Goal: Book appointment/travel/reservation

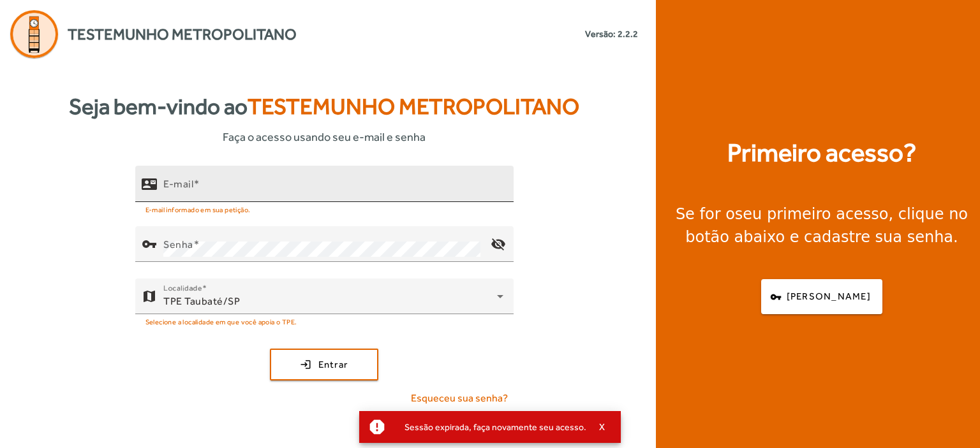
click at [186, 180] on mat-label "E-mail" at bounding box center [178, 184] width 30 height 12
click at [186, 182] on input "E-mail" at bounding box center [333, 189] width 340 height 15
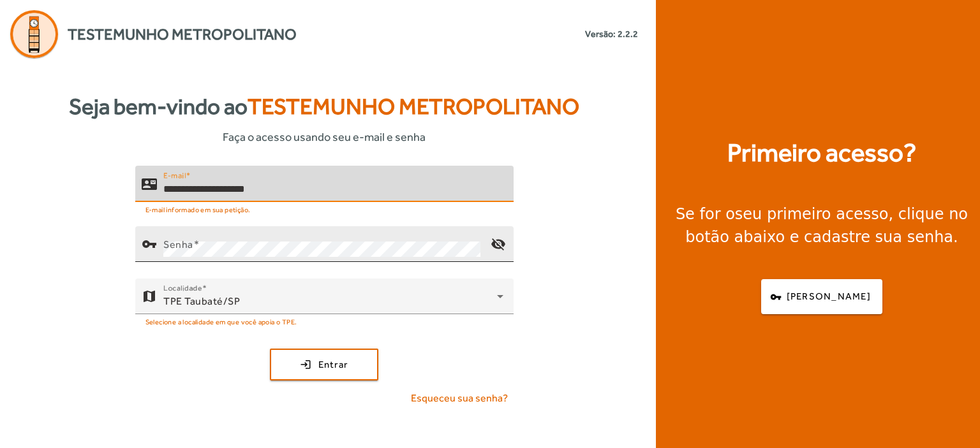
type input "**********"
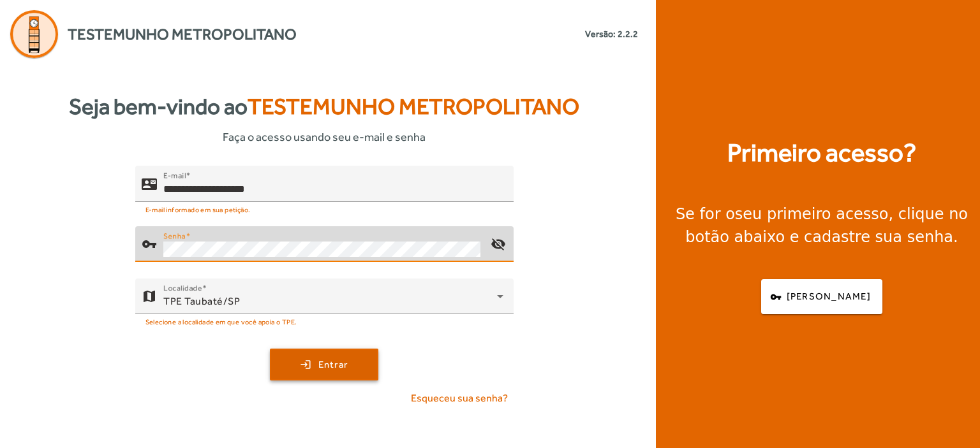
click at [352, 362] on span "submit" at bounding box center [324, 364] width 106 height 31
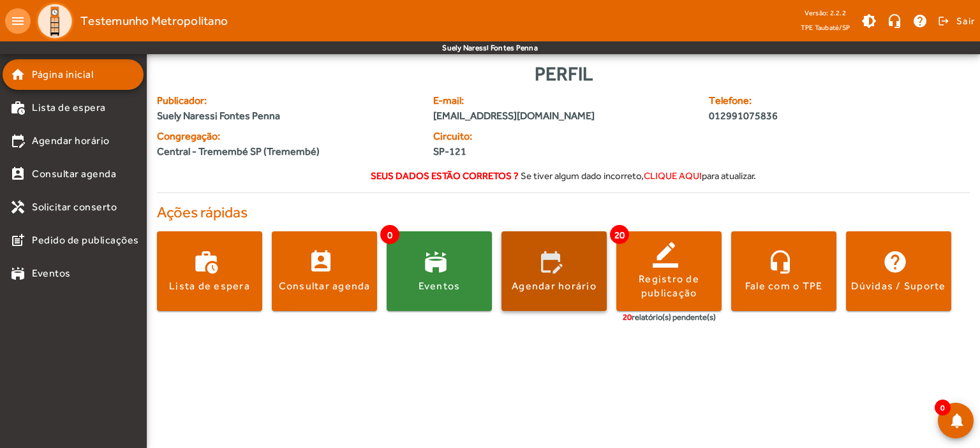
click at [587, 280] on div "Agendar horário" at bounding box center [553, 286] width 85 height 14
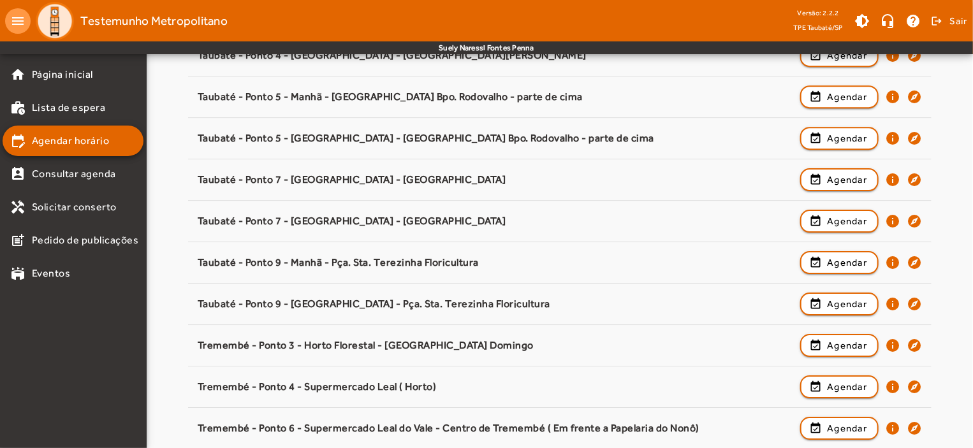
scroll to position [1997, 0]
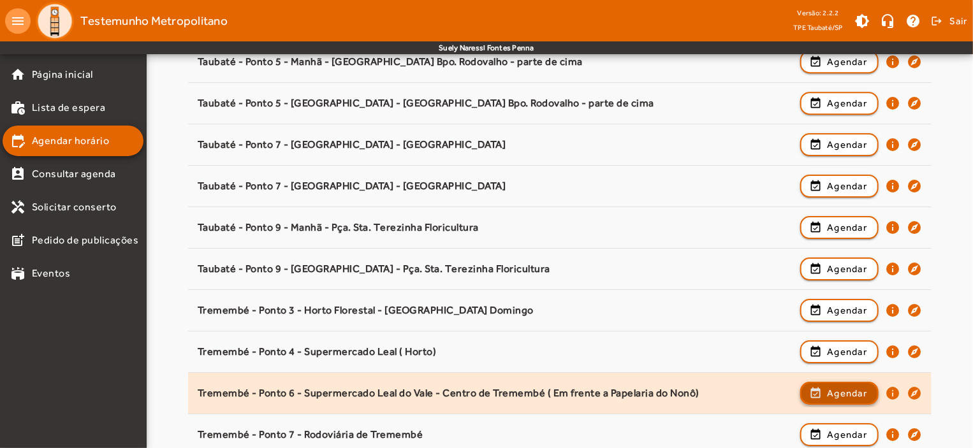
click at [846, 386] on span "Agendar" at bounding box center [847, 393] width 40 height 15
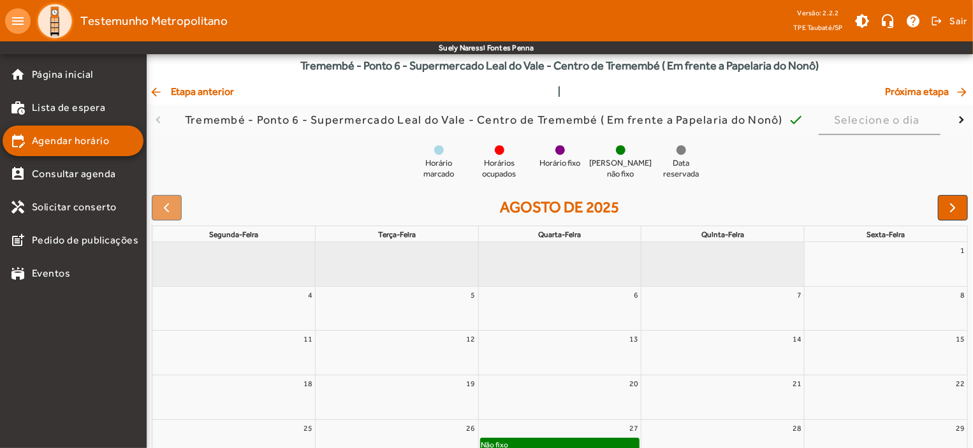
scroll to position [116, 0]
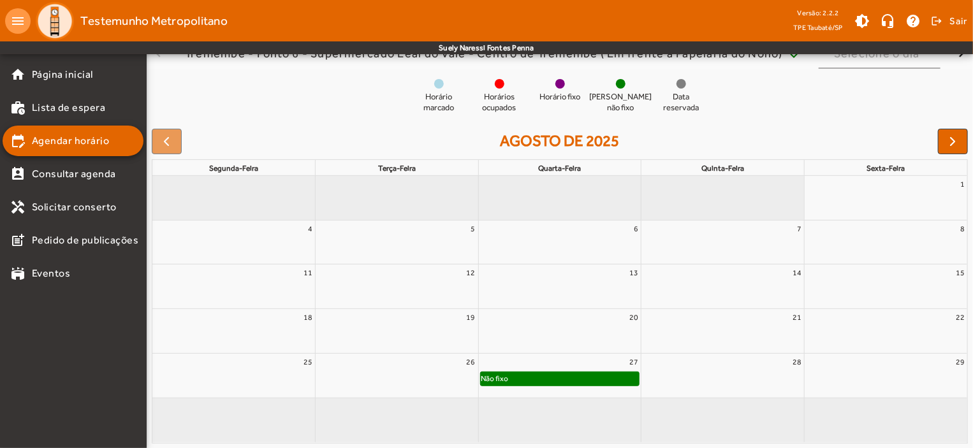
click at [618, 379] on div "Não fixo" at bounding box center [560, 378] width 159 height 13
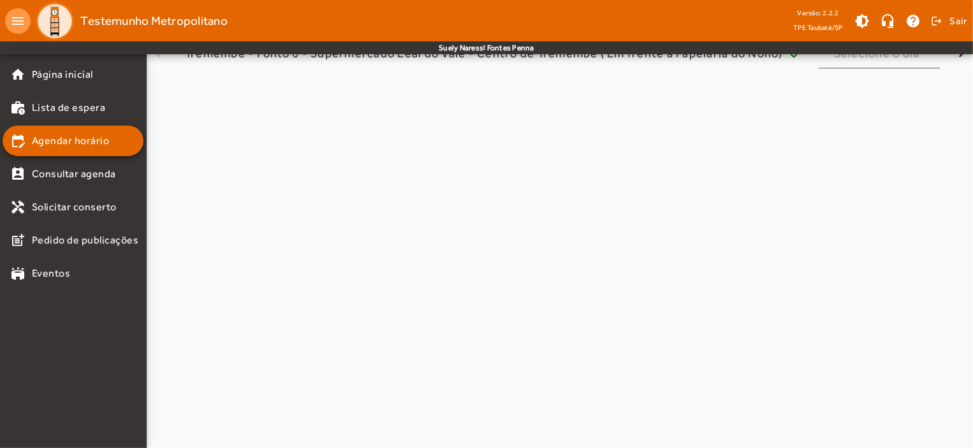
click at [618, 332] on body "menu Testemunho Metropolitano Versão: 2.2.2 TPE Taubaté/SP brightness_medium he…" at bounding box center [486, 108] width 973 height 448
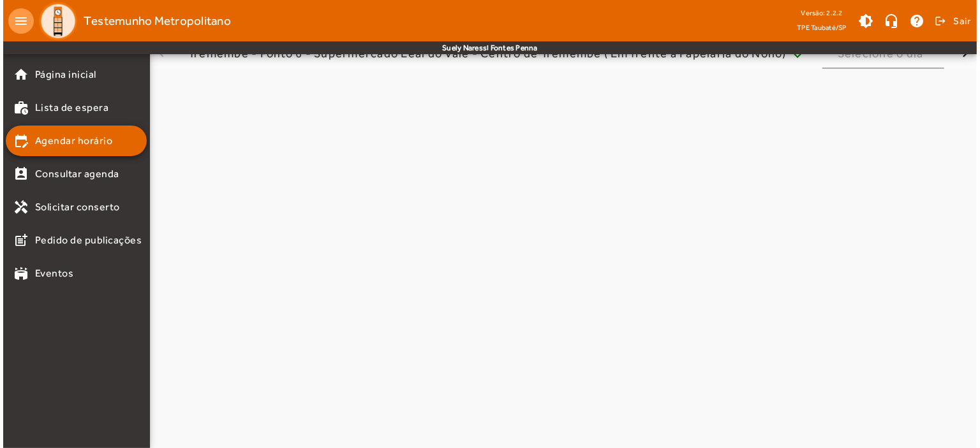
scroll to position [0, 0]
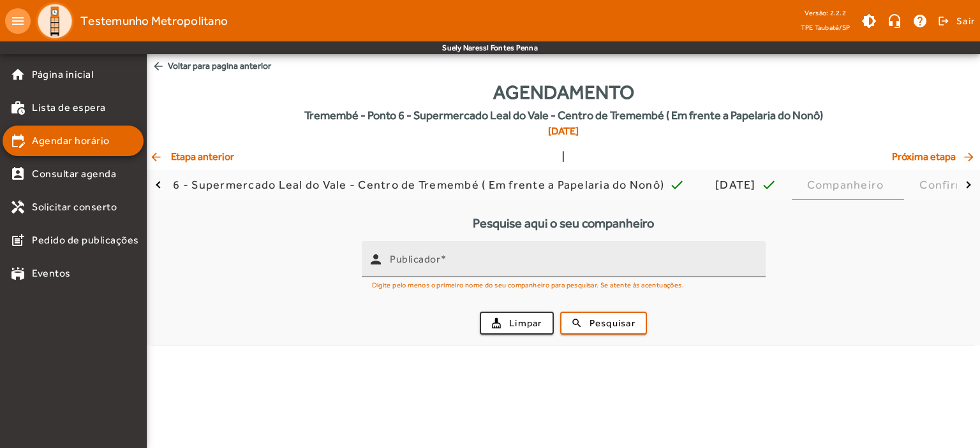
click at [423, 265] on mat-label "Publicador" at bounding box center [415, 259] width 50 height 12
click at [423, 265] on input "Publicador" at bounding box center [572, 264] width 365 height 15
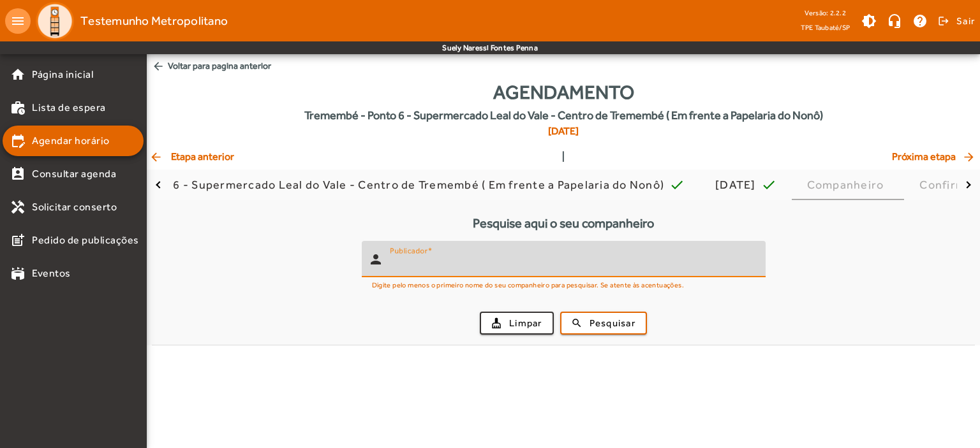
click at [423, 265] on input "Publicador" at bounding box center [572, 264] width 365 height 15
type input "******"
click at [617, 327] on span "Pesquisar" at bounding box center [612, 323] width 46 height 15
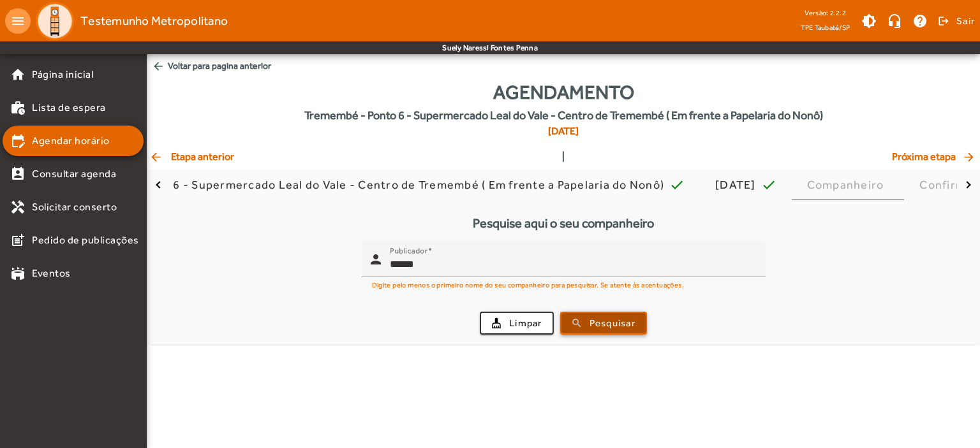
click at [617, 327] on span "Pesquisar" at bounding box center [612, 323] width 46 height 15
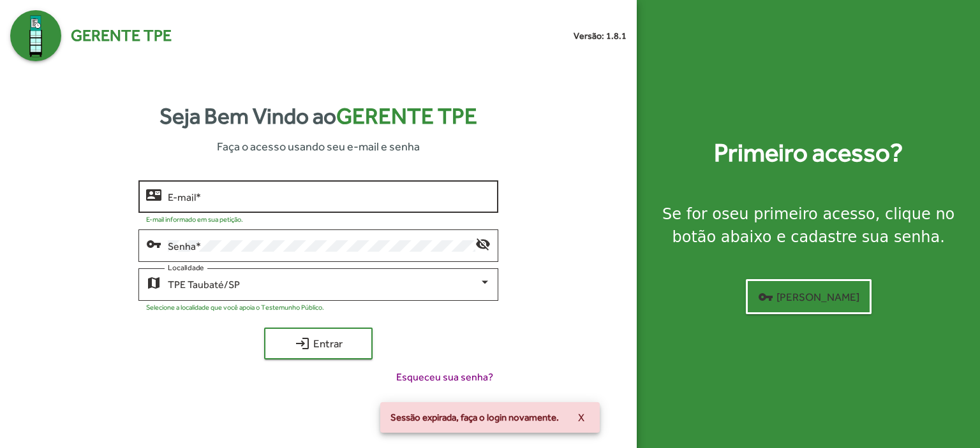
click at [187, 198] on input "E-mail *" at bounding box center [329, 196] width 323 height 11
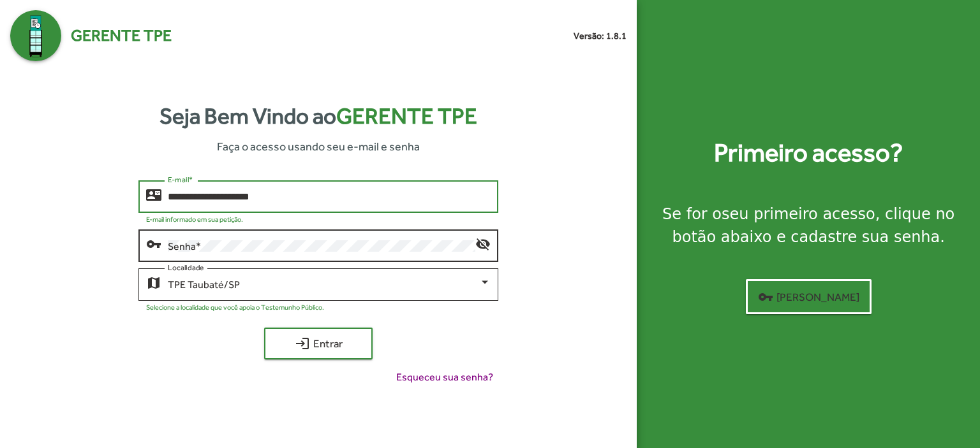
type input "**********"
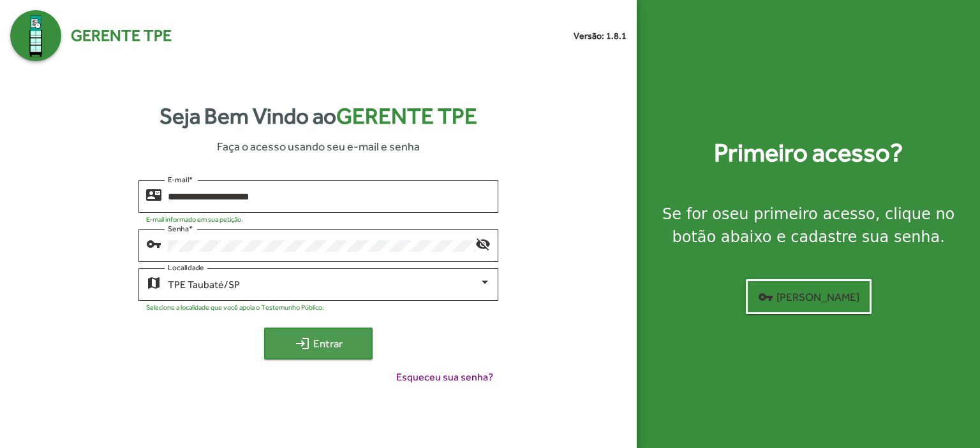
click at [297, 338] on mat-icon "login" at bounding box center [302, 343] width 15 height 15
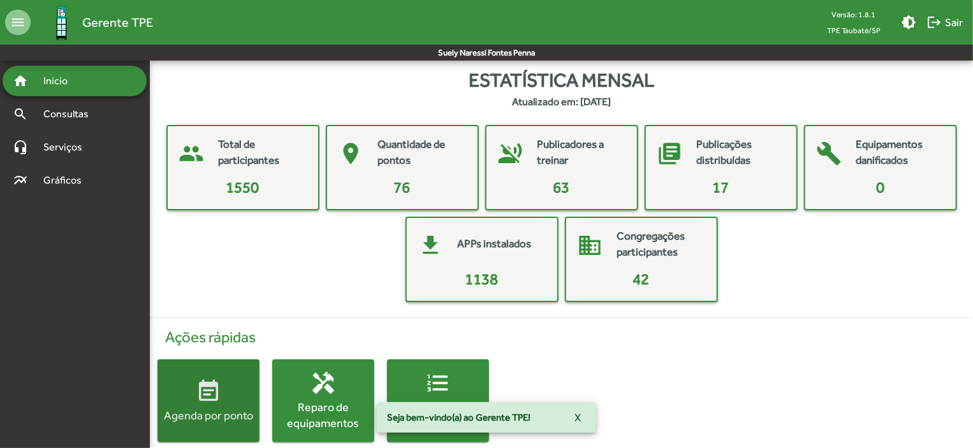
click at [239, 410] on div "Agenda por ponto" at bounding box center [209, 416] width 102 height 16
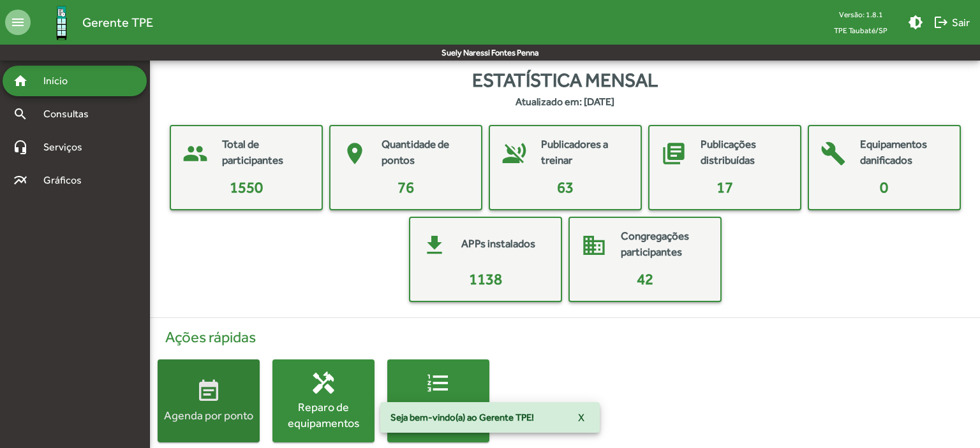
click at [239, 410] on html "menu Gerente TPE Versão: 1.8.1 TPE Taubaté/SP brightness_medium logout Sair Sue…" at bounding box center [490, 234] width 980 height 468
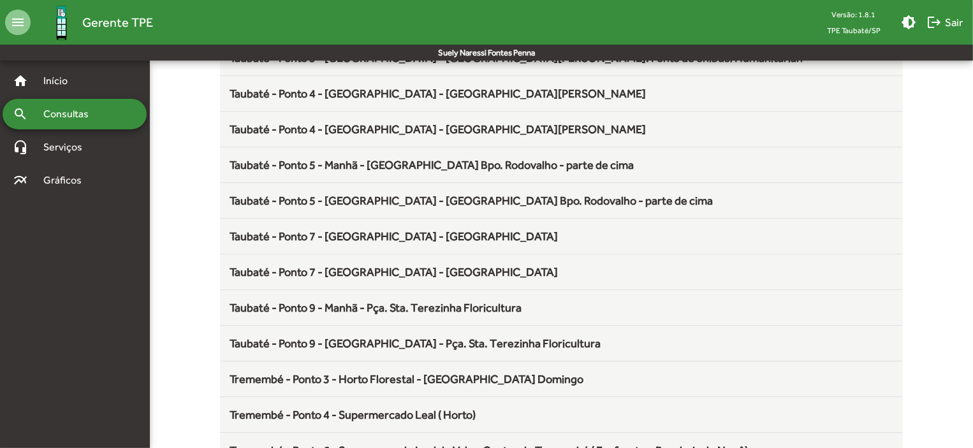
scroll to position [1681, 0]
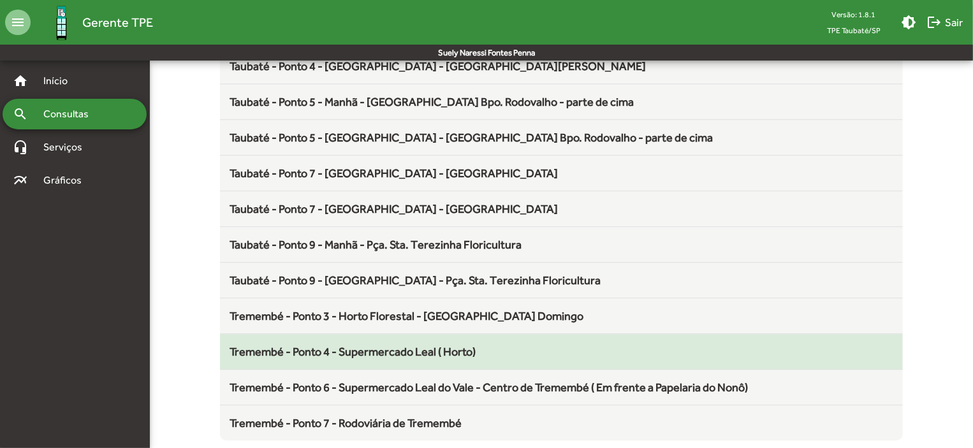
click at [432, 346] on span "Tremembé - Ponto 4 - Supermercado Leal ( Horto)" at bounding box center [353, 351] width 246 height 13
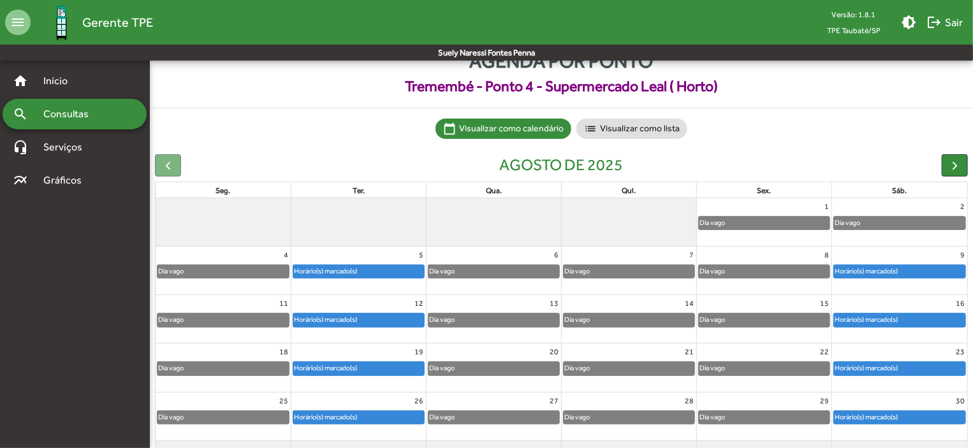
scroll to position [79, 0]
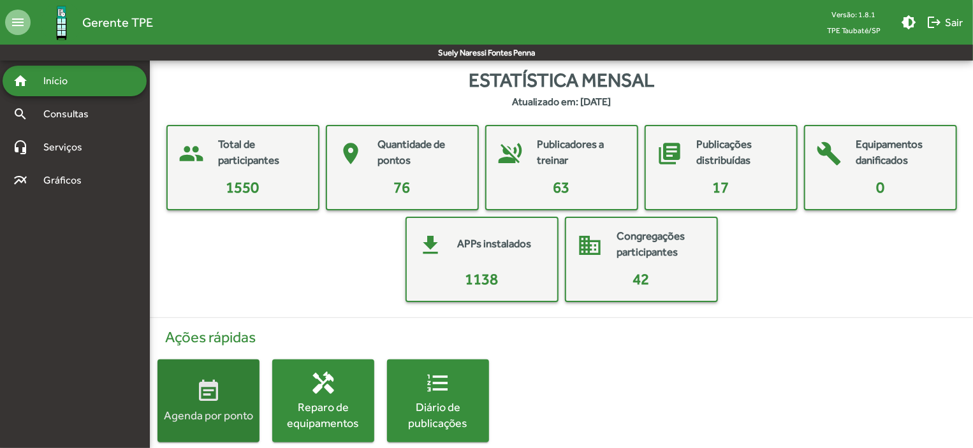
click at [192, 398] on span "event_note Agenda por ponto" at bounding box center [209, 401] width 102 height 45
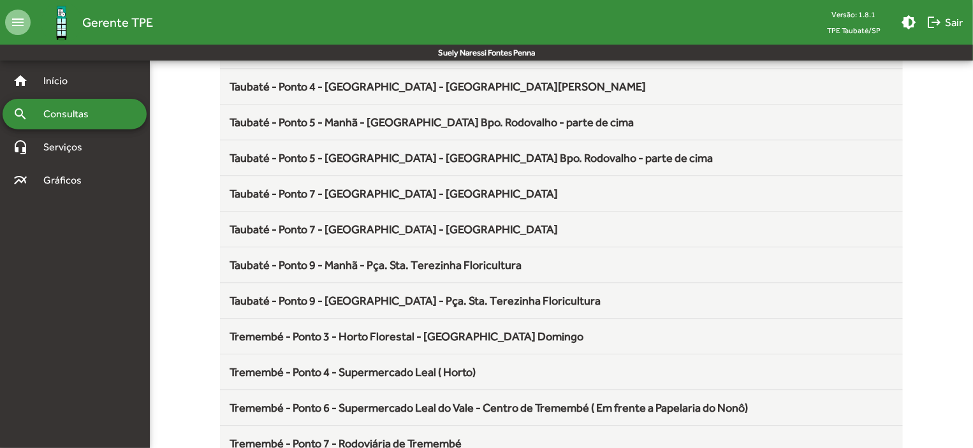
scroll to position [1681, 0]
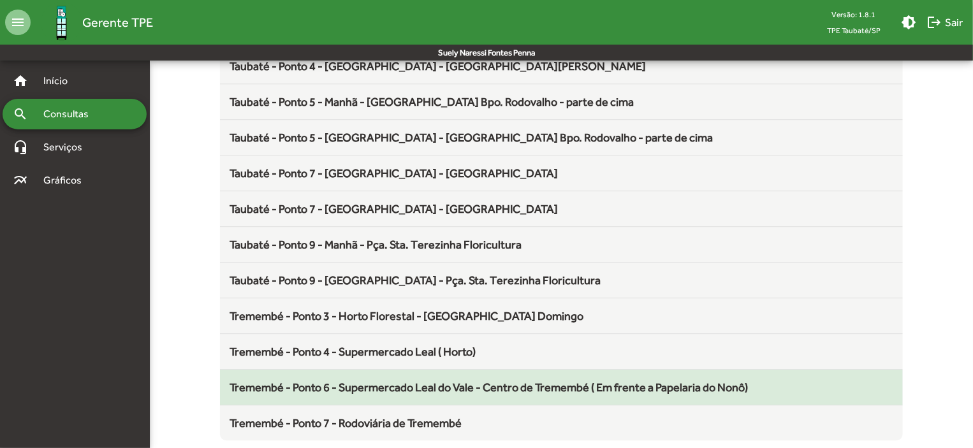
click at [396, 381] on span "Tremembé - Ponto 6 - Supermercado Leal do Vale - Centro de Tremembé ( Em frente…" at bounding box center [489, 387] width 518 height 13
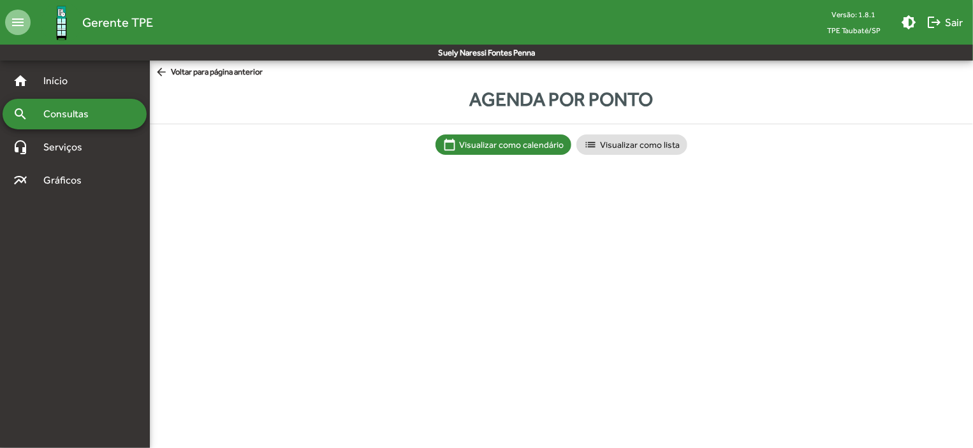
click at [396, 180] on html "menu Gerente TPE Versão: 1.8.1 TPE Taubaté/SP brightness_medium logout Sair Sue…" at bounding box center [486, 90] width 973 height 180
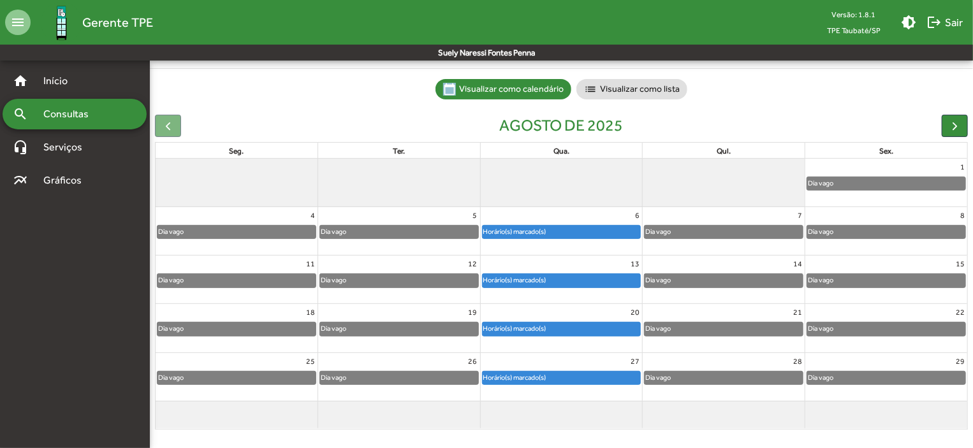
scroll to position [79, 0]
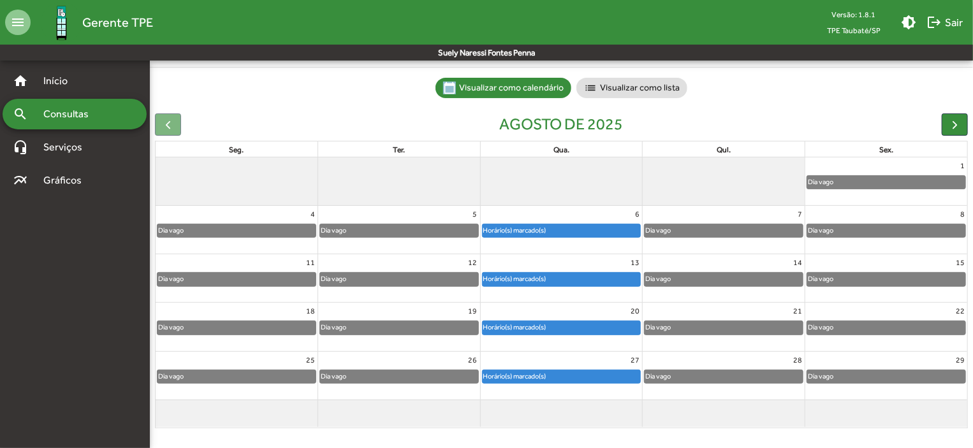
click at [511, 376] on div "Horário(s) marcado(s)" at bounding box center [515, 377] width 64 height 12
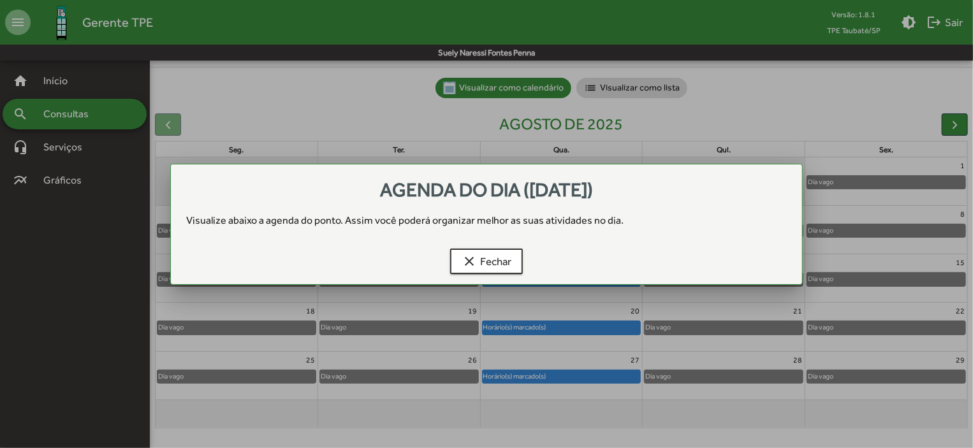
scroll to position [0, 0]
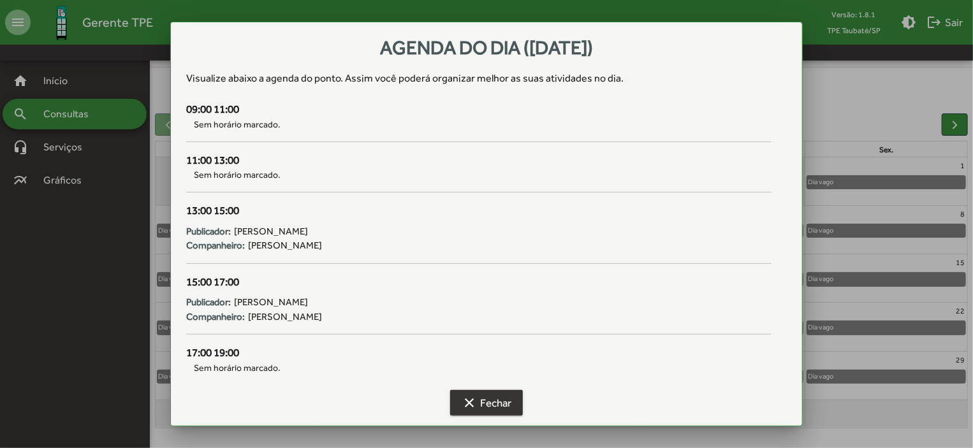
click at [512, 402] on button "clear Fechar" at bounding box center [486, 403] width 73 height 26
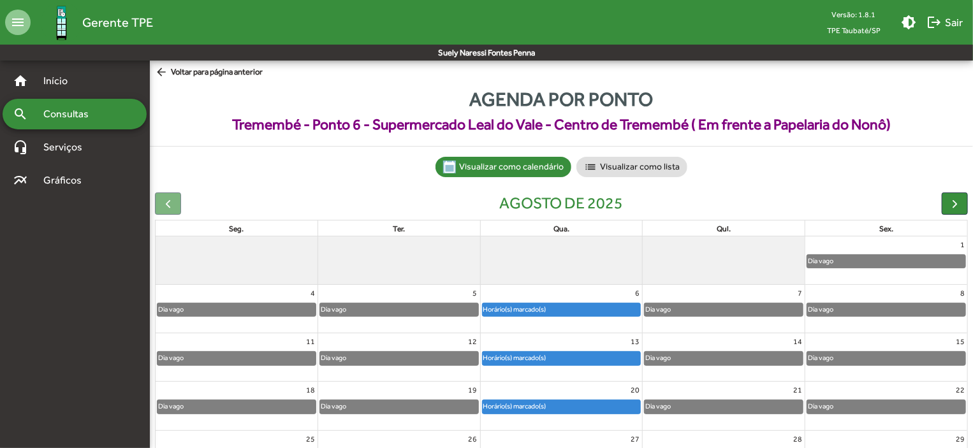
scroll to position [79, 0]
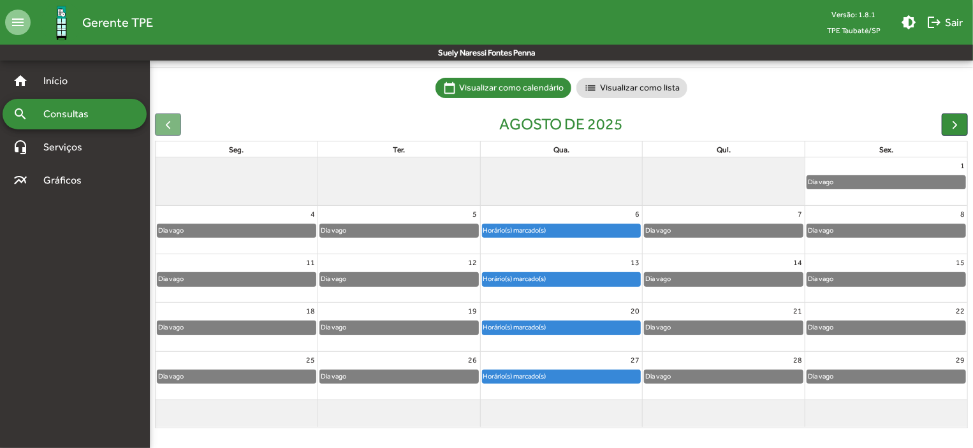
click at [583, 377] on div "Horário(s) marcado(s)" at bounding box center [562, 377] width 158 height 13
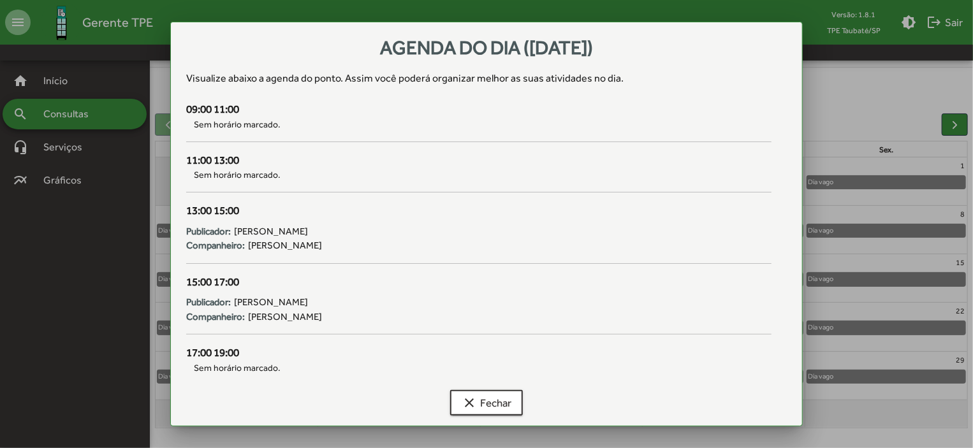
scroll to position [0, 0]
click at [514, 400] on button "clear Fechar" at bounding box center [486, 403] width 73 height 26
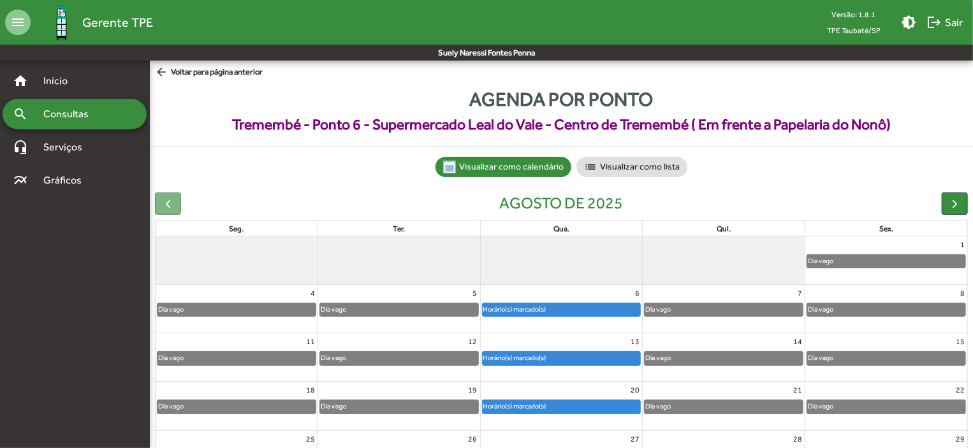
scroll to position [79, 0]
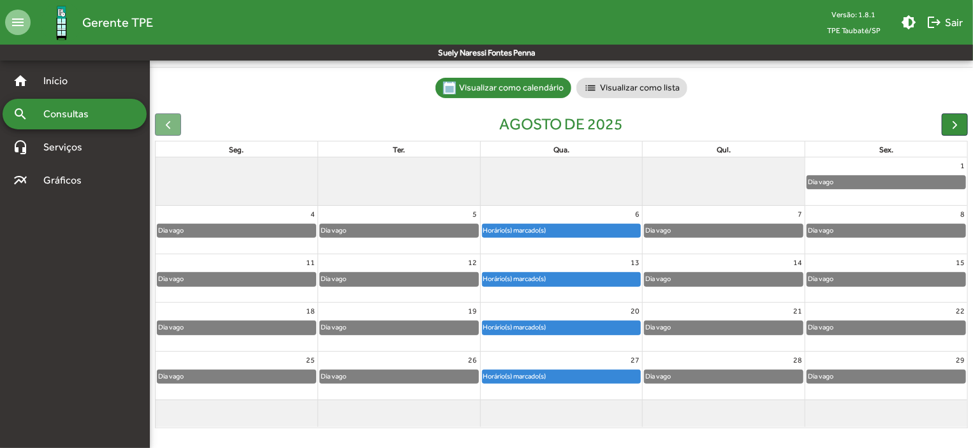
drag, startPoint x: 630, startPoint y: 448, endPoint x: 509, endPoint y: 418, distance: 124.8
click at [509, 418] on div at bounding box center [562, 411] width 162 height 20
click at [531, 328] on div "Horário(s) marcado(s)" at bounding box center [515, 327] width 64 height 12
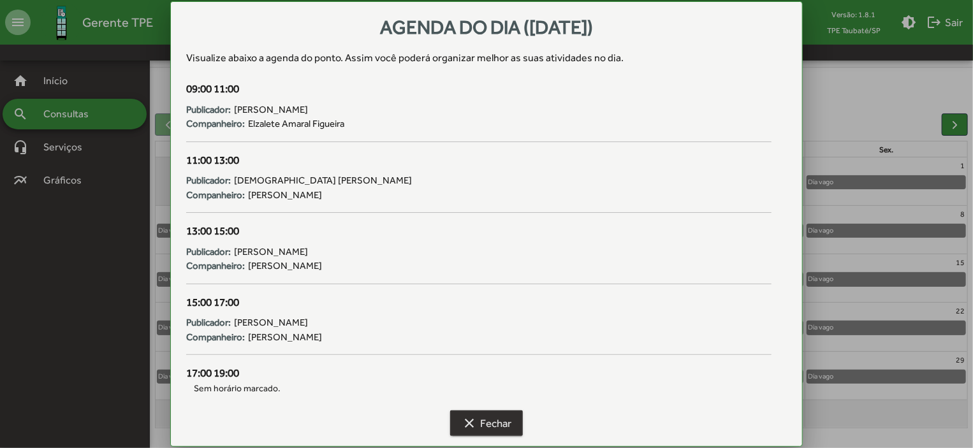
click at [490, 428] on span "clear Fechar" at bounding box center [487, 423] width 50 height 23
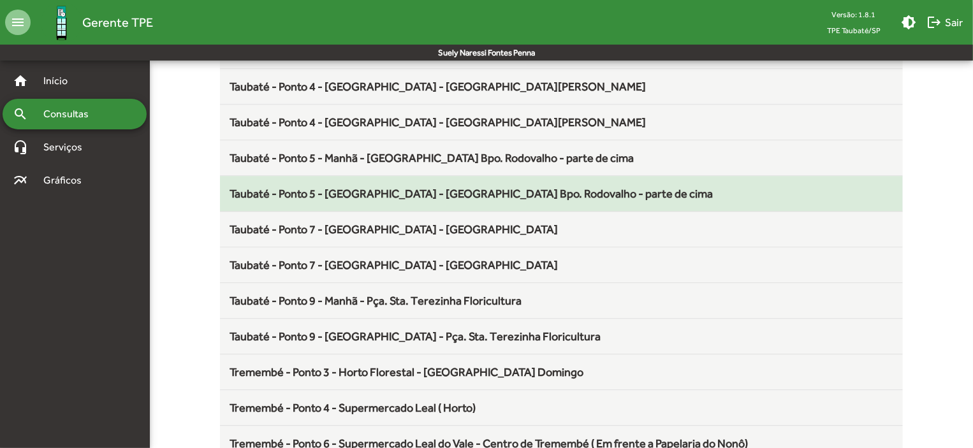
scroll to position [1681, 0]
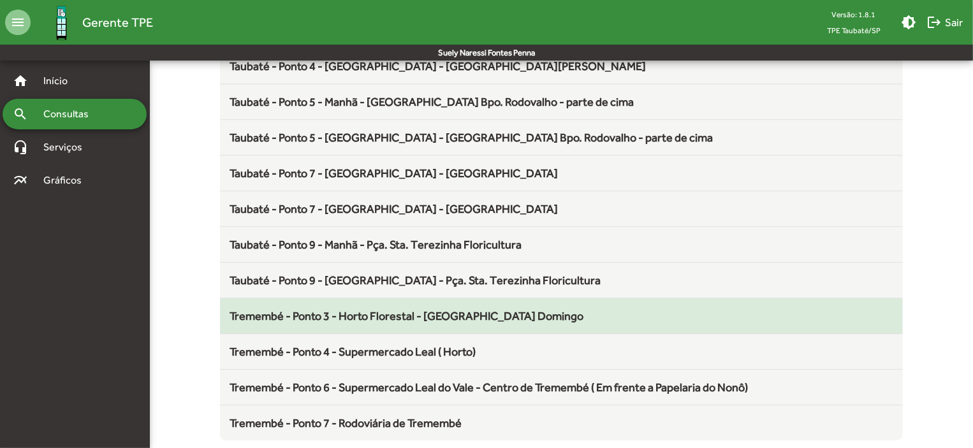
click at [429, 312] on span "Tremembé - Ponto 3 - Horto Florestal - [GEOGRAPHIC_DATA] Domingo" at bounding box center [407, 315] width 354 height 13
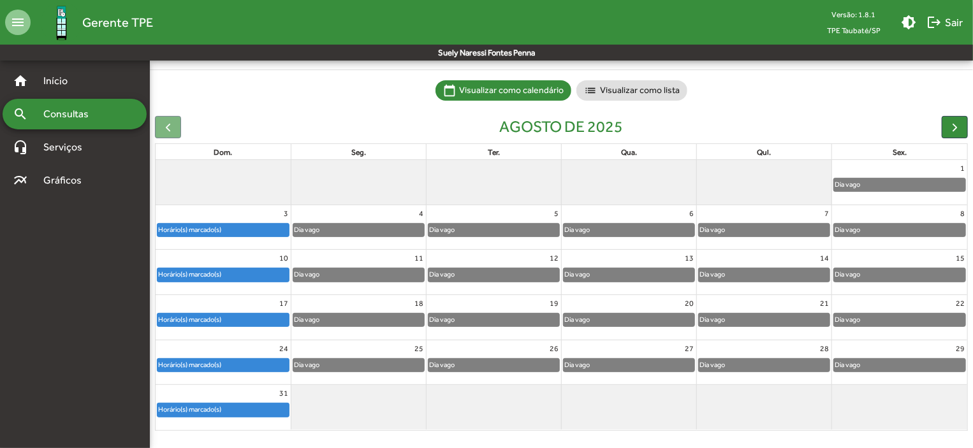
scroll to position [79, 0]
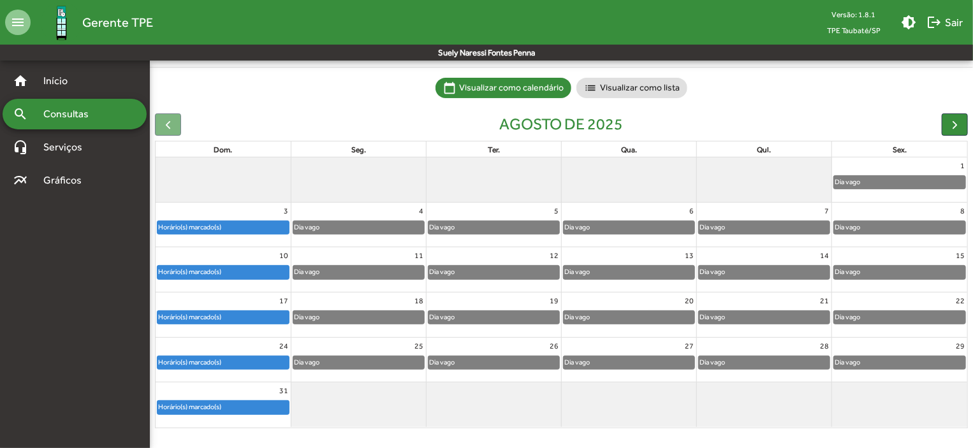
click at [261, 274] on div "Horário(s) marcado(s)" at bounding box center [223, 272] width 131 height 13
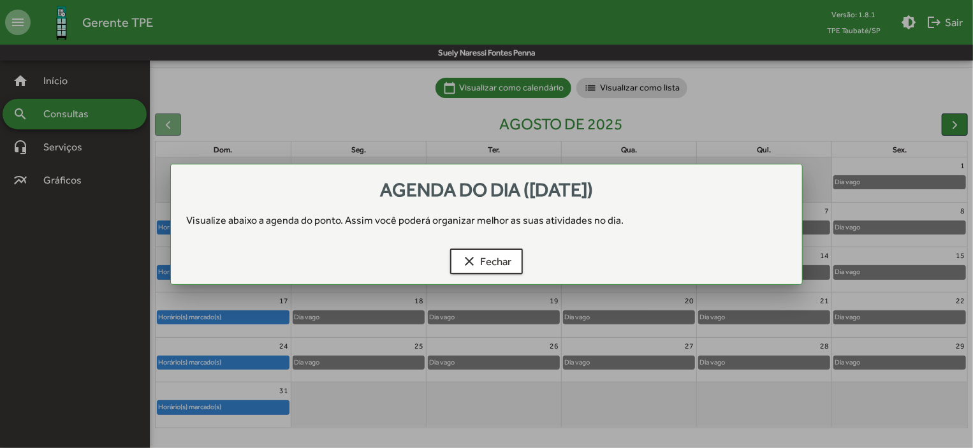
scroll to position [0, 0]
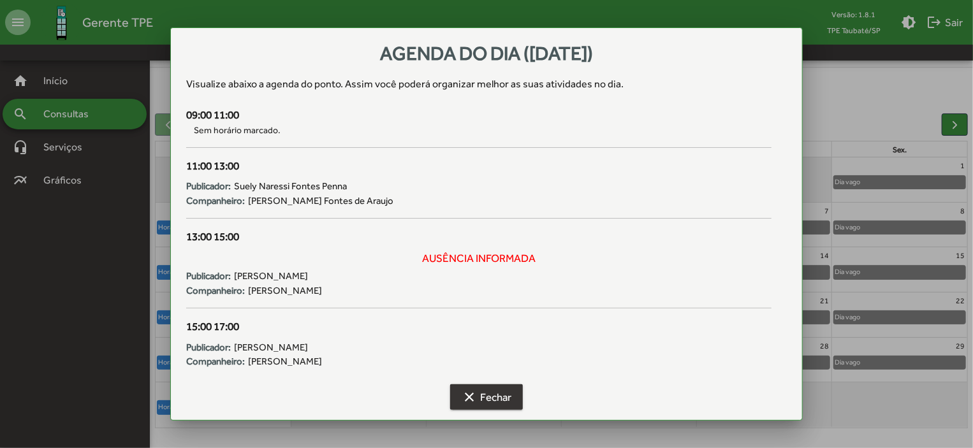
click at [497, 397] on span "clear Fechar" at bounding box center [487, 397] width 50 height 23
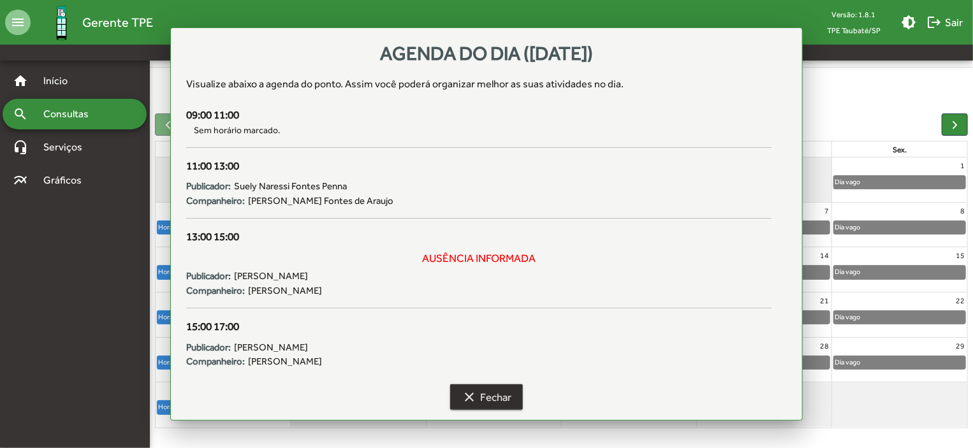
scroll to position [79, 0]
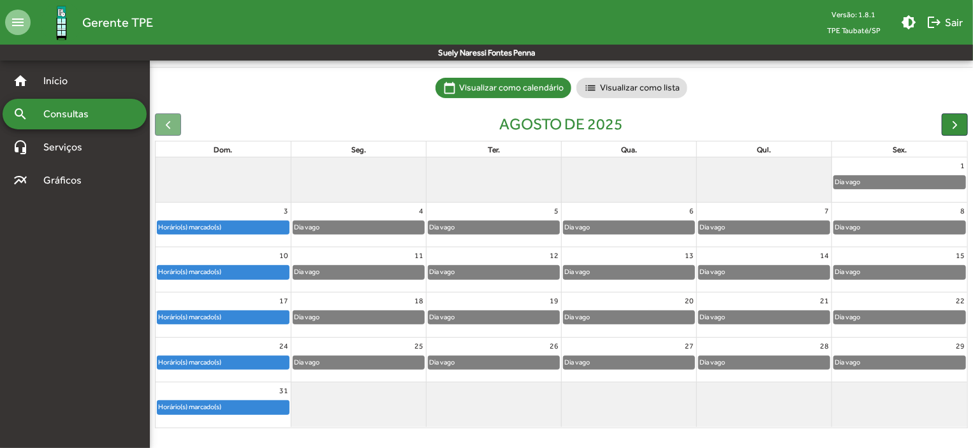
click at [233, 410] on div "Horário(s) marcado(s)" at bounding box center [223, 407] width 131 height 13
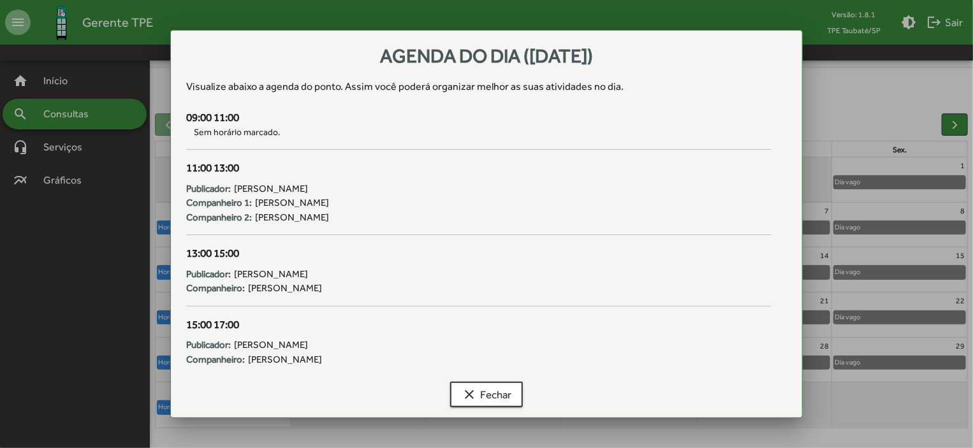
scroll to position [0, 0]
click at [497, 395] on span "clear Fechar" at bounding box center [487, 394] width 50 height 23
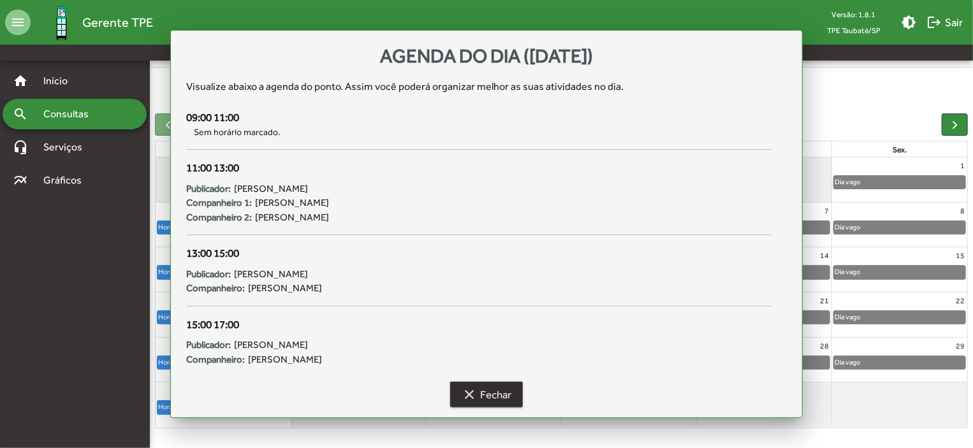
scroll to position [79, 0]
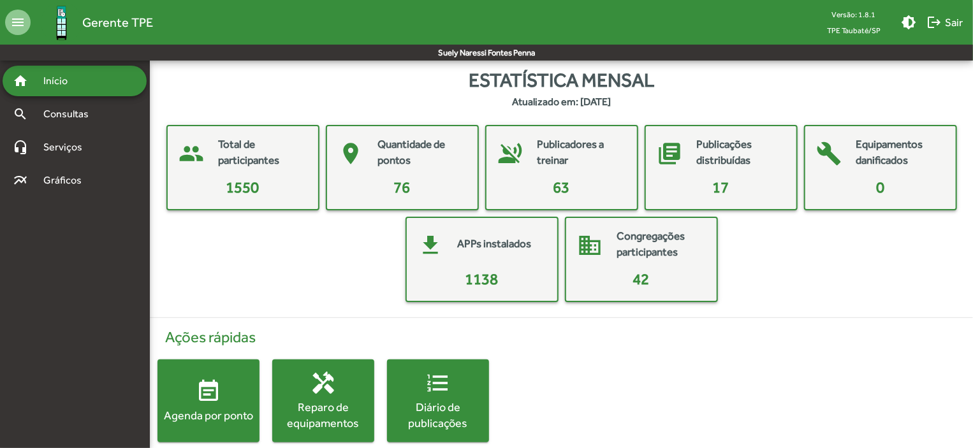
click at [242, 385] on span "event_note Agenda por ponto" at bounding box center [209, 401] width 102 height 45
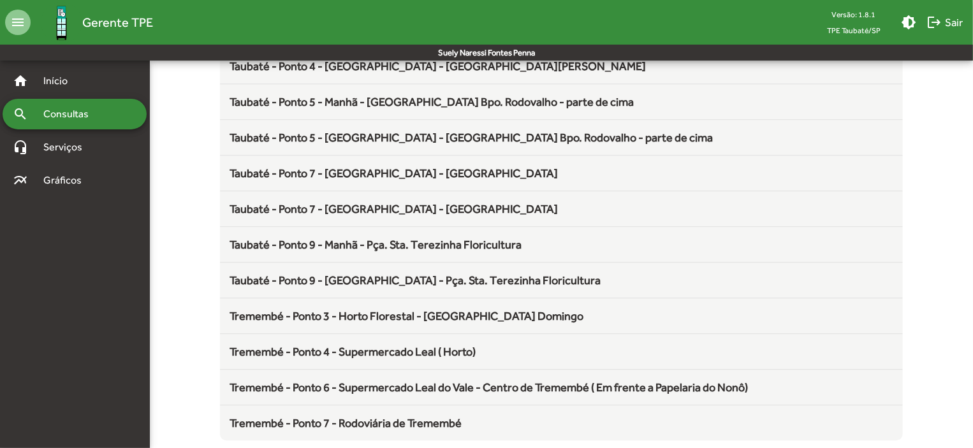
scroll to position [1681, 0]
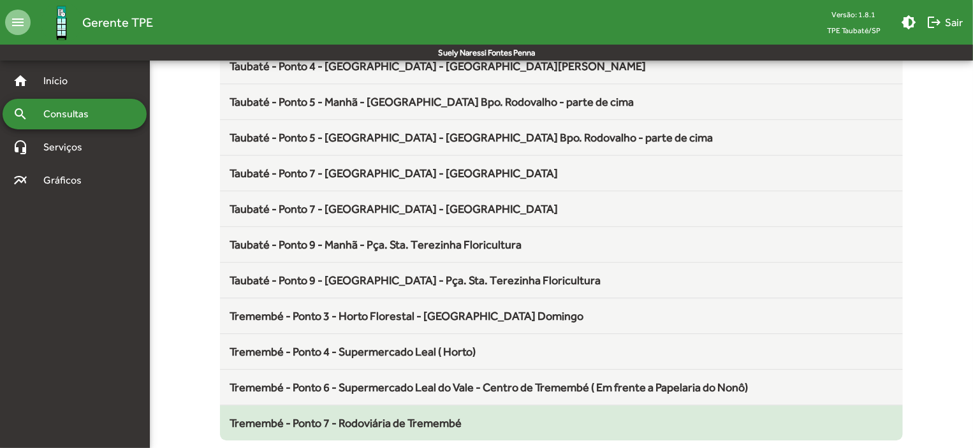
click at [362, 416] on span "Tremembé - Ponto 7 - Rodoviária de Tremembé" at bounding box center [346, 422] width 232 height 13
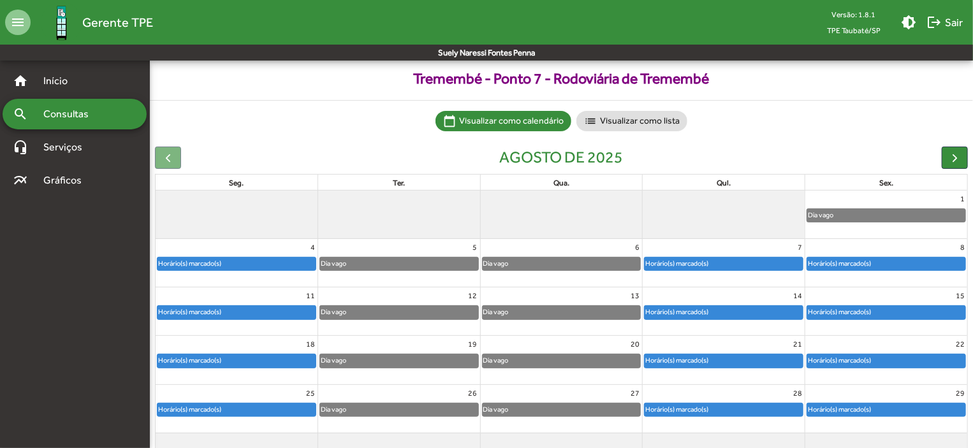
scroll to position [79, 0]
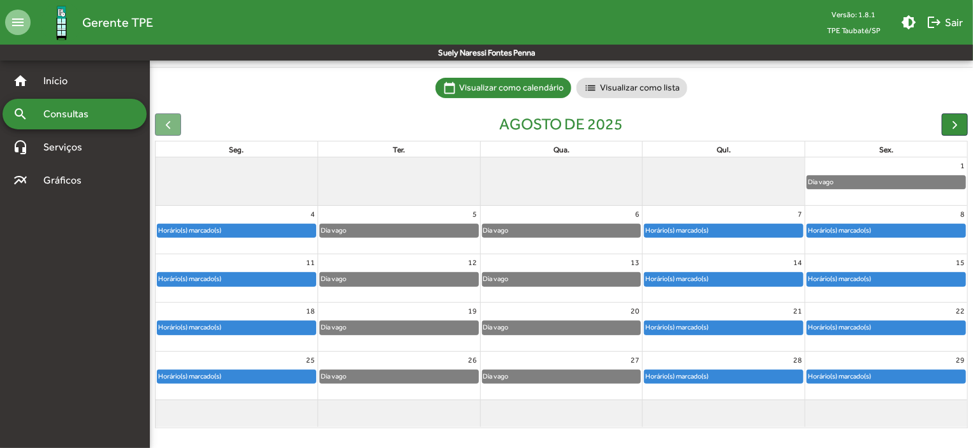
click at [761, 379] on div "Horário(s) marcado(s)" at bounding box center [724, 377] width 158 height 13
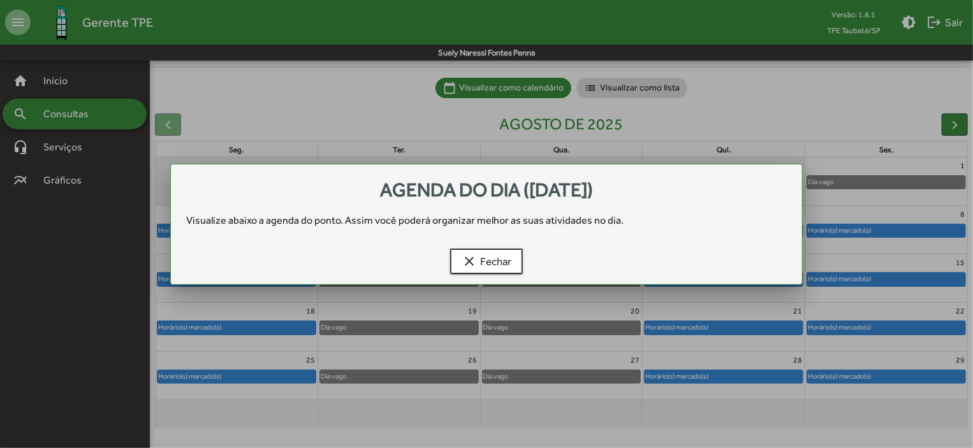
scroll to position [0, 0]
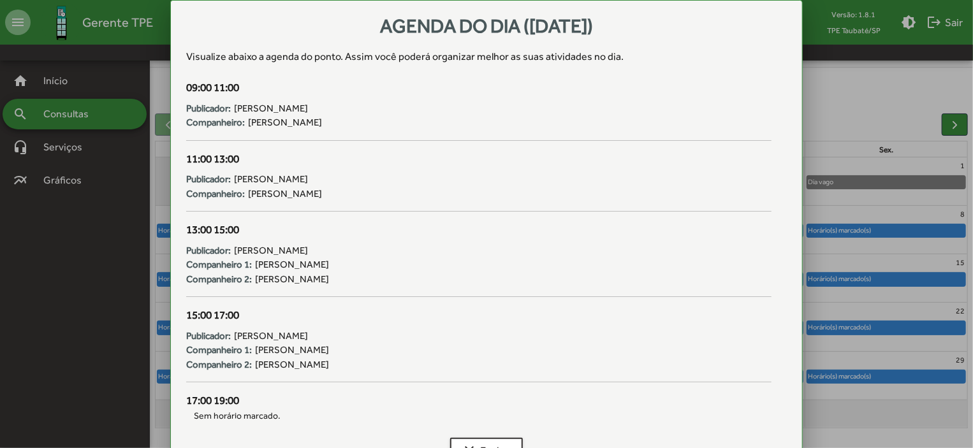
click at [478, 411] on span "Sem horário marcado." at bounding box center [478, 415] width 585 height 13
click at [490, 443] on span "clear Fechar" at bounding box center [487, 450] width 50 height 23
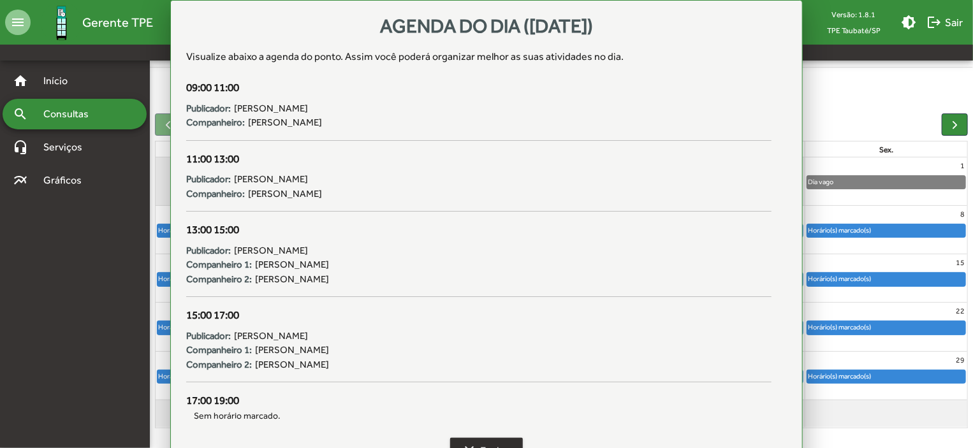
scroll to position [79, 0]
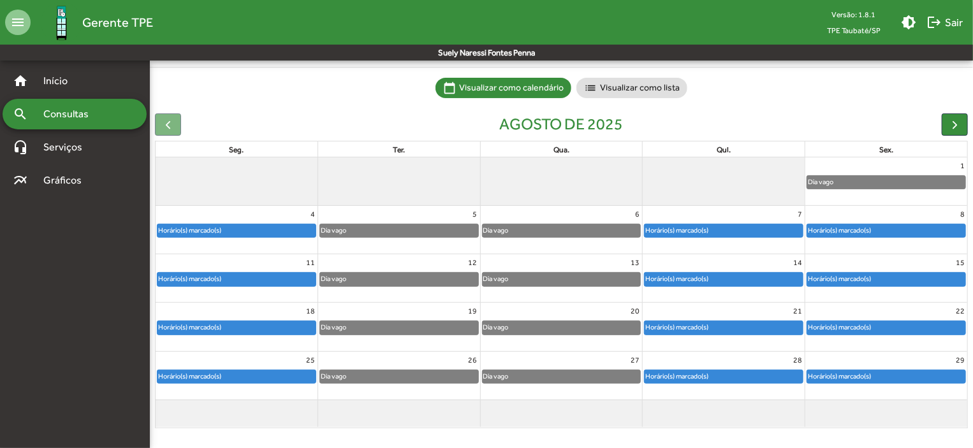
click at [864, 330] on div "Horário(s) marcado(s)" at bounding box center [839, 327] width 64 height 12
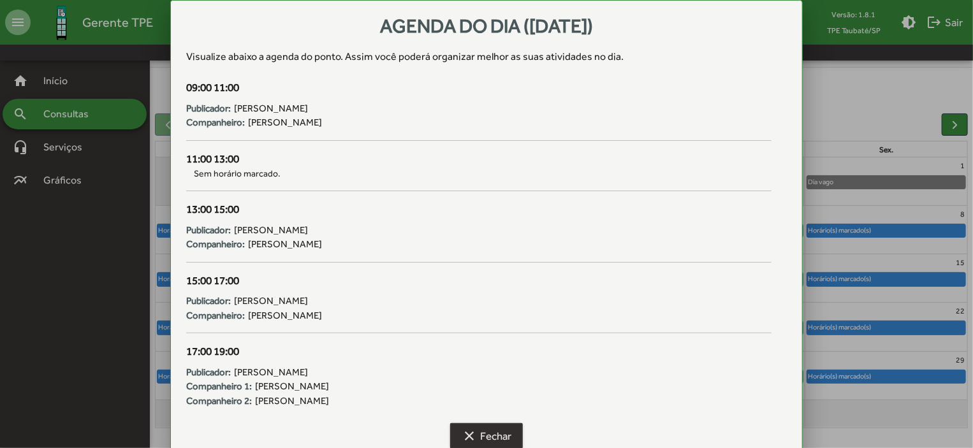
click at [513, 436] on button "clear Fechar" at bounding box center [486, 436] width 73 height 26
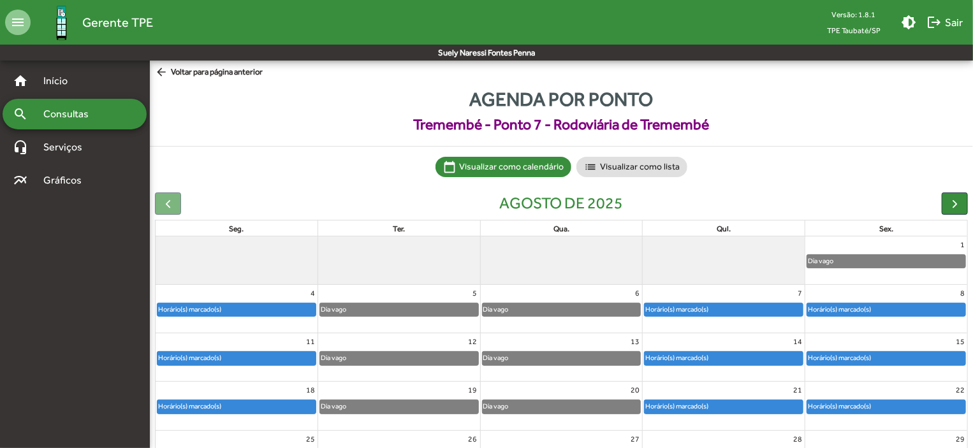
scroll to position [79, 0]
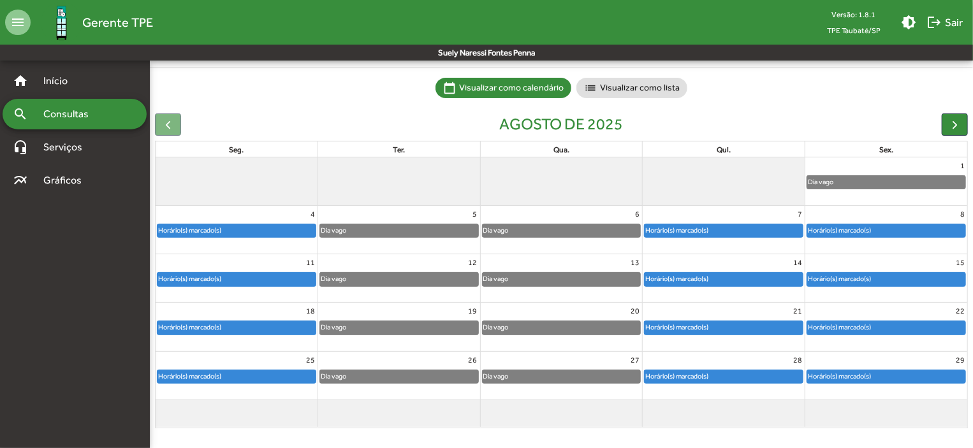
click at [888, 275] on div "Horário(s) marcado(s)" at bounding box center [886, 279] width 158 height 13
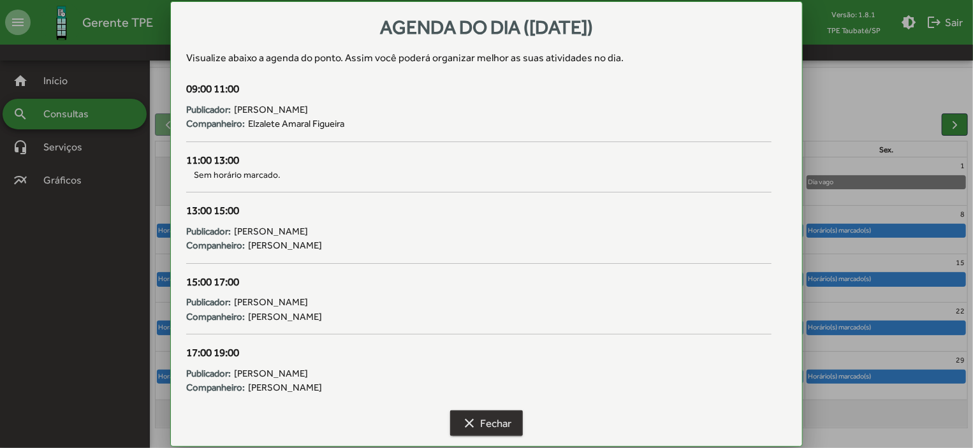
click at [498, 420] on span "clear Fechar" at bounding box center [487, 423] width 50 height 23
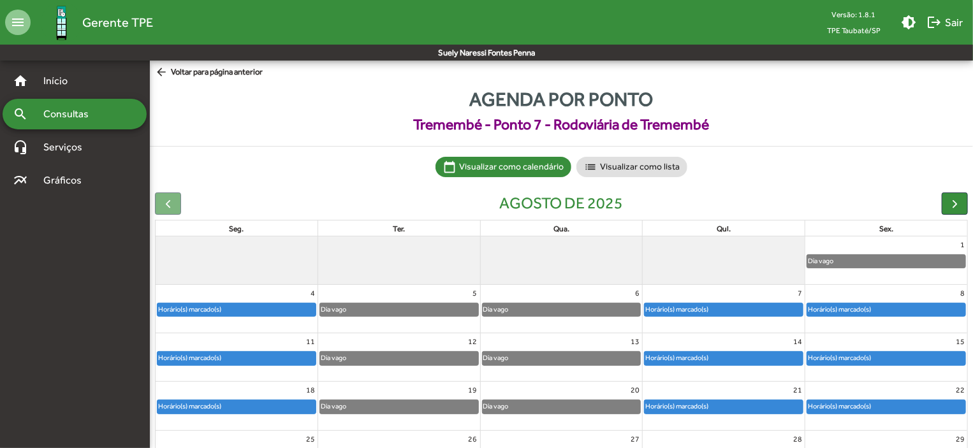
scroll to position [79, 0]
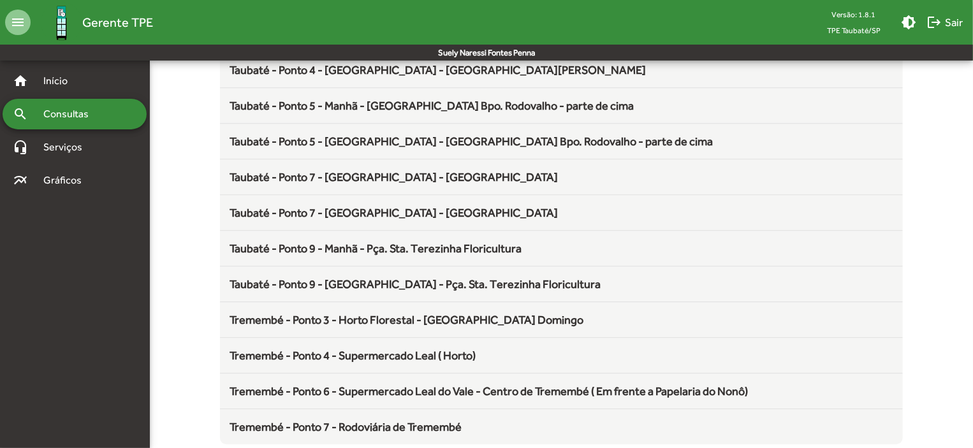
scroll to position [1681, 0]
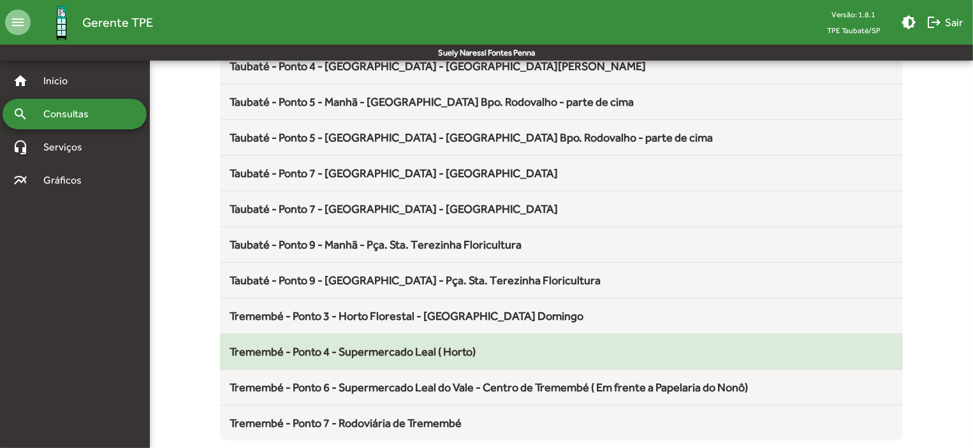
click at [464, 345] on span "Tremembé - Ponto 4 - Supermercado Leal ( Horto)" at bounding box center [353, 351] width 246 height 13
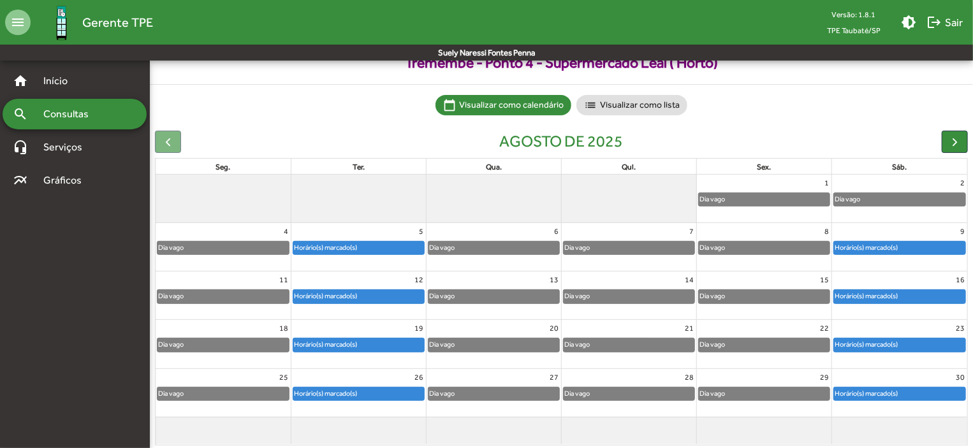
scroll to position [79, 0]
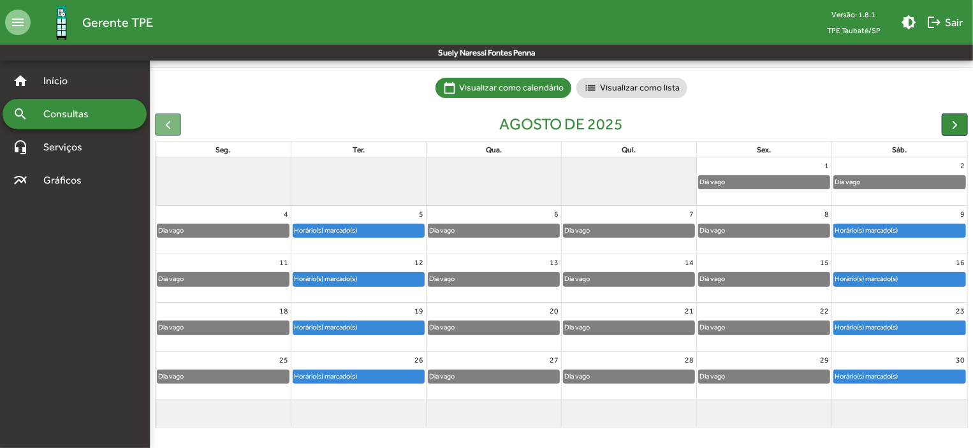
click at [913, 378] on div "Horário(s) marcado(s)" at bounding box center [899, 377] width 131 height 13
click at [906, 371] on div "Horário(s) marcado(s)" at bounding box center [899, 377] width 131 height 13
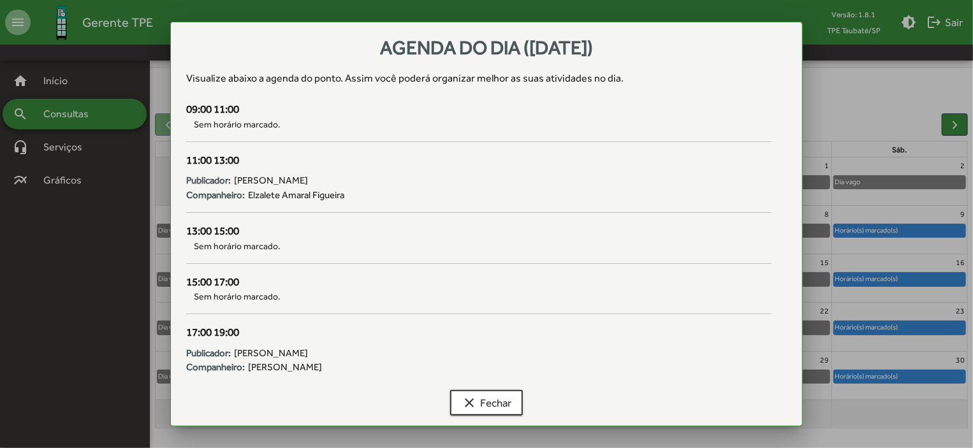
scroll to position [0, 0]
click at [506, 402] on span "clear Fechar" at bounding box center [487, 403] width 50 height 23
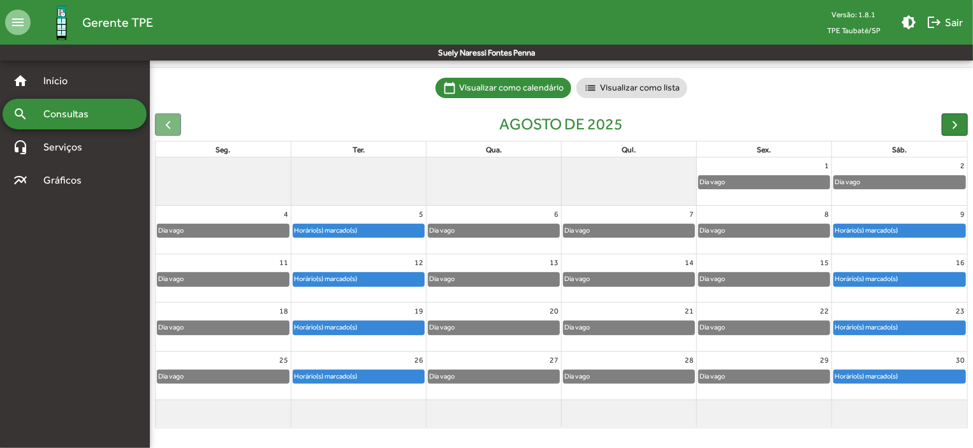
click at [506, 402] on span "clear Fechar" at bounding box center [487, 403] width 50 height 23
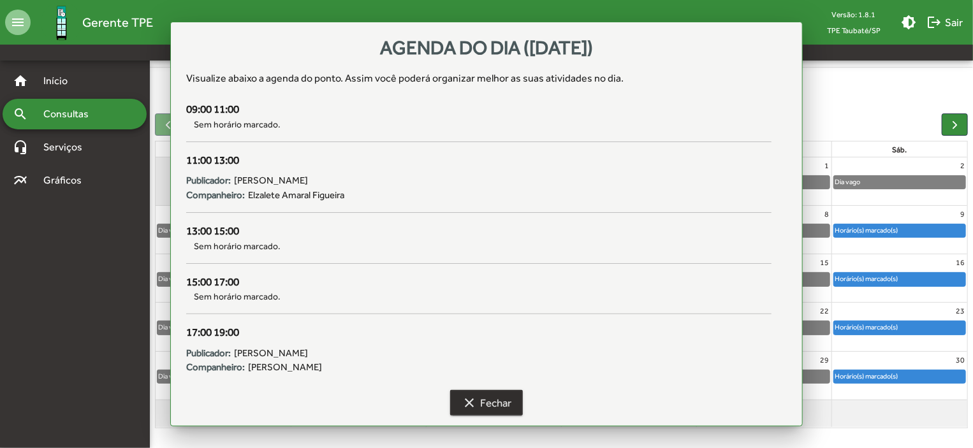
scroll to position [79, 0]
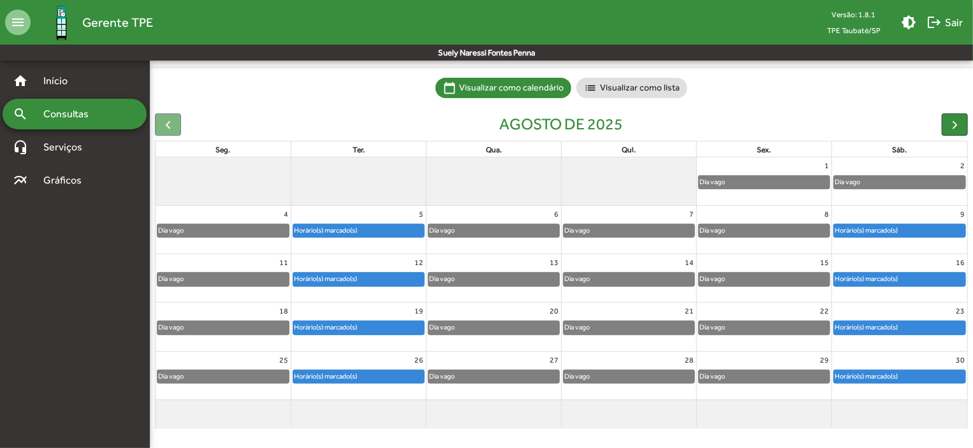
click at [62, 112] on span "Consultas" at bounding box center [71, 114] width 70 height 15
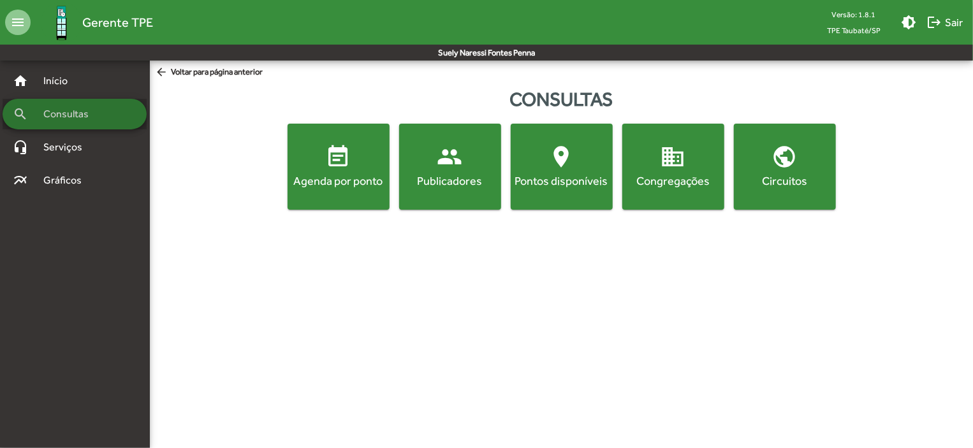
click at [62, 112] on span "Consultas" at bounding box center [71, 114] width 70 height 15
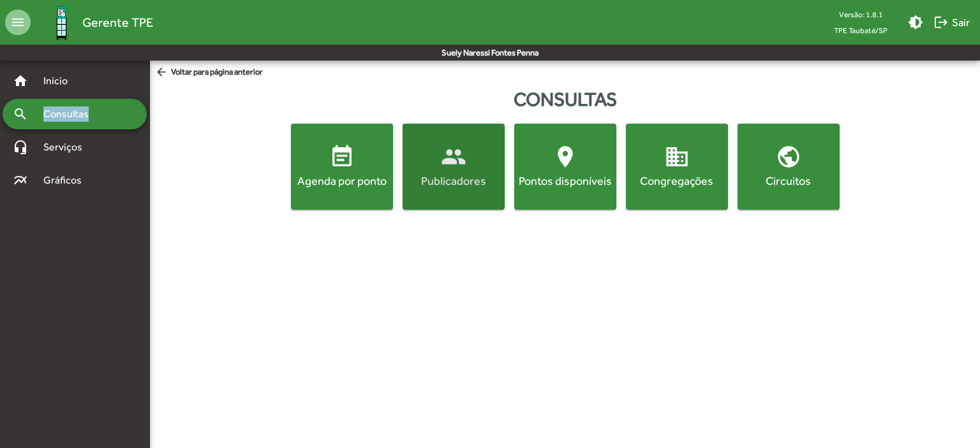
click at [471, 171] on span "people Publicadores" at bounding box center [453, 166] width 97 height 45
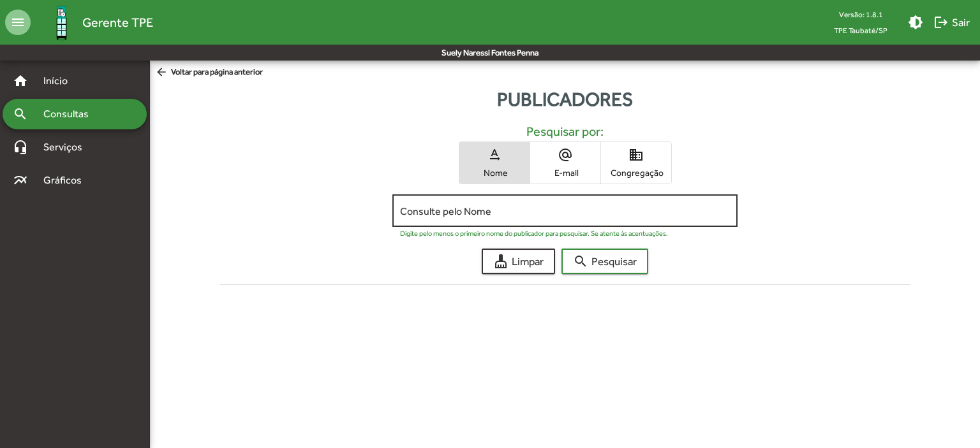
click at [443, 202] on div "Consulte pelo Nome" at bounding box center [564, 209] width 329 height 35
type input "*******"
click at [619, 262] on span "search Pesquisar" at bounding box center [605, 261] width 64 height 23
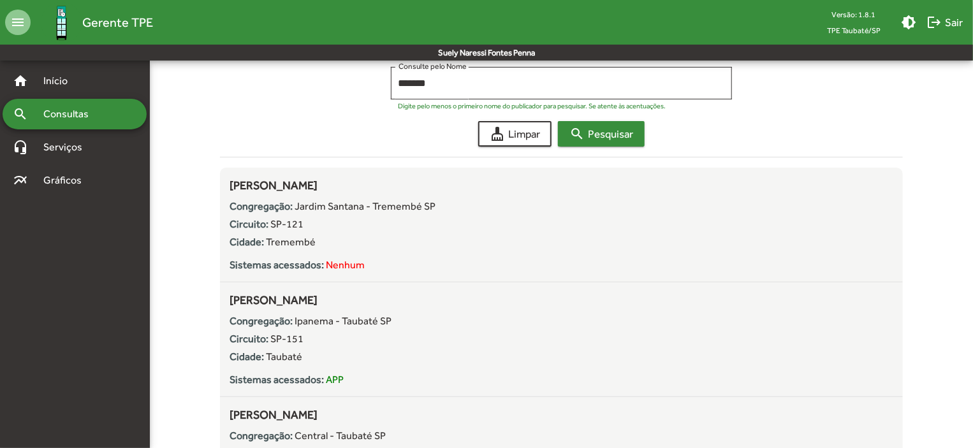
scroll to position [191, 0]
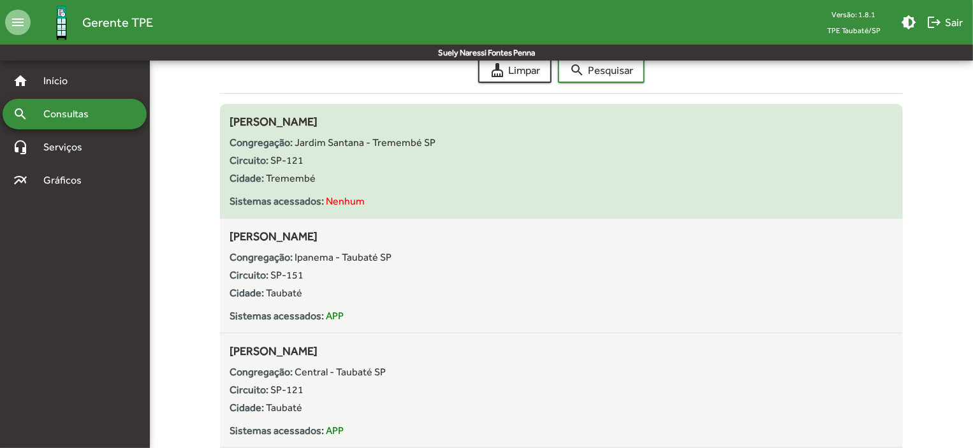
click at [358, 182] on div "Cidade: Tremembé" at bounding box center [561, 178] width 663 height 15
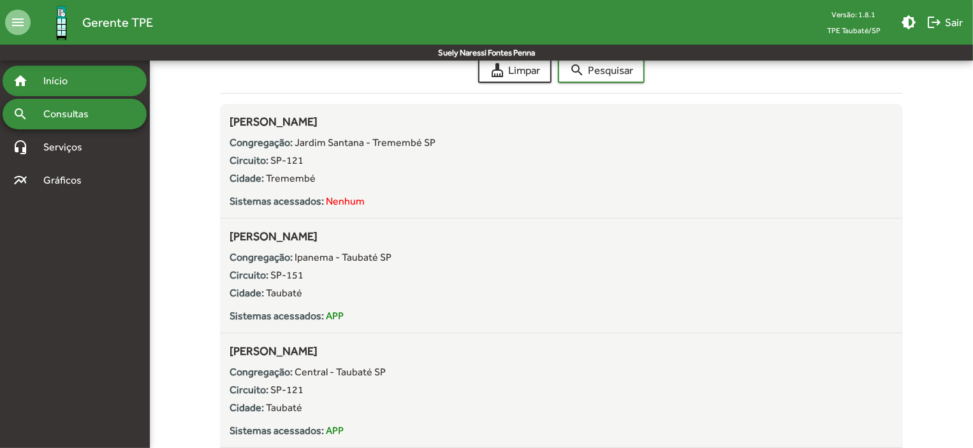
click at [51, 84] on span "Início" at bounding box center [61, 80] width 50 height 15
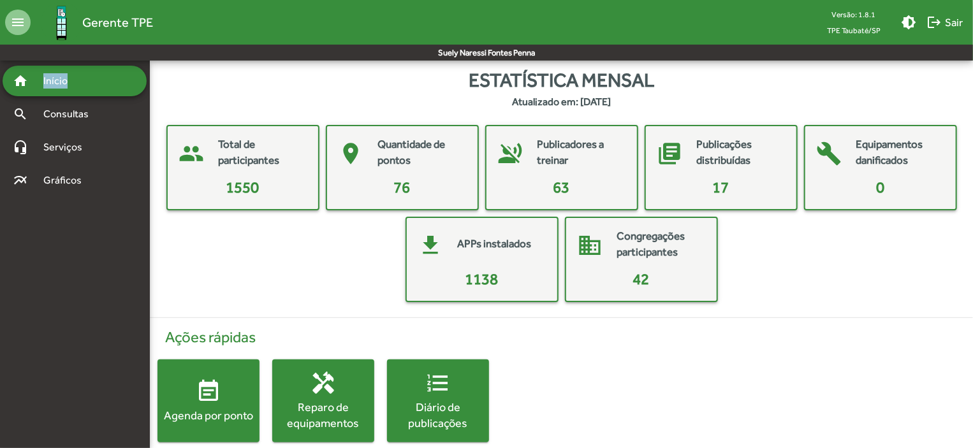
click at [215, 410] on div "Agenda por ponto" at bounding box center [209, 416] width 102 height 16
click at [215, 409] on html "menu Gerente TPE Versão: 1.8.1 TPE Taubaté/SP brightness_medium logout Sair Sue…" at bounding box center [486, 234] width 973 height 468
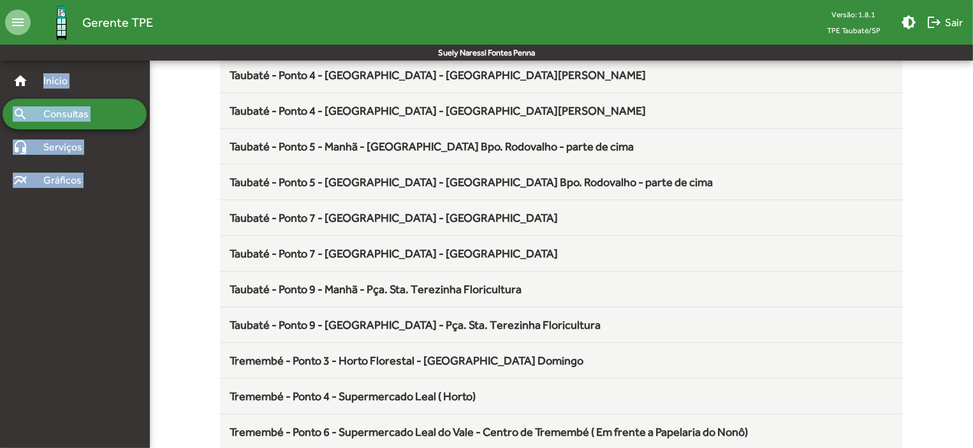
scroll to position [1681, 0]
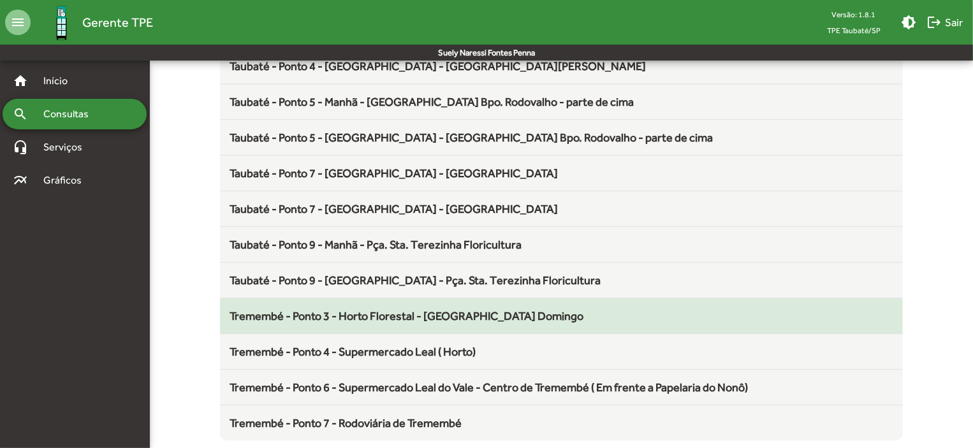
click at [401, 309] on span "Tremembé - Ponto 3 - Horto Florestal - [GEOGRAPHIC_DATA] Domingo" at bounding box center [407, 315] width 354 height 13
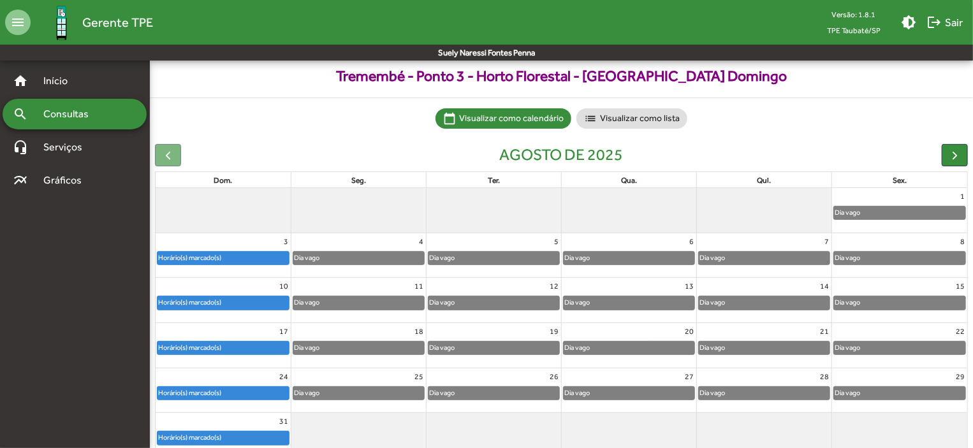
scroll to position [79, 0]
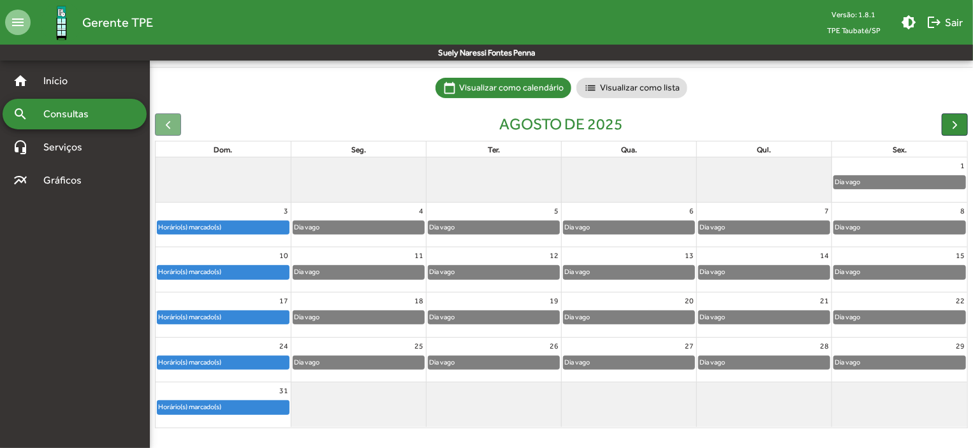
click at [267, 404] on div "Horário(s) marcado(s)" at bounding box center [223, 407] width 131 height 13
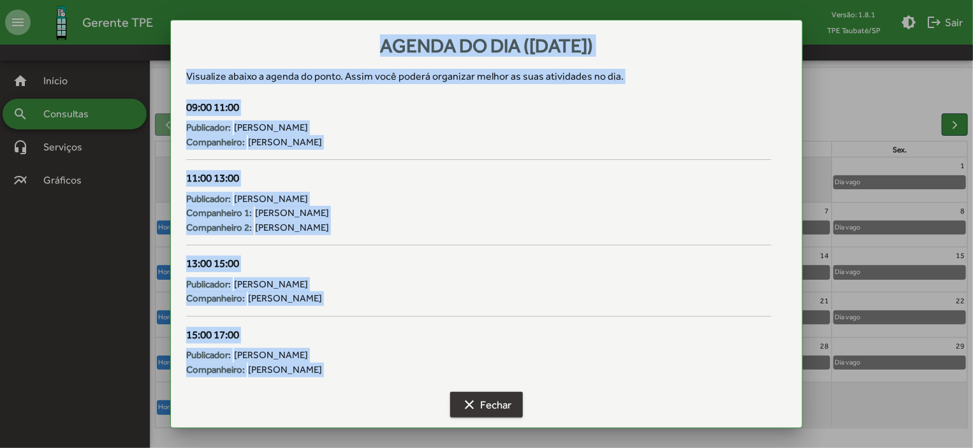
click at [490, 400] on span "clear Fechar" at bounding box center [487, 404] width 50 height 23
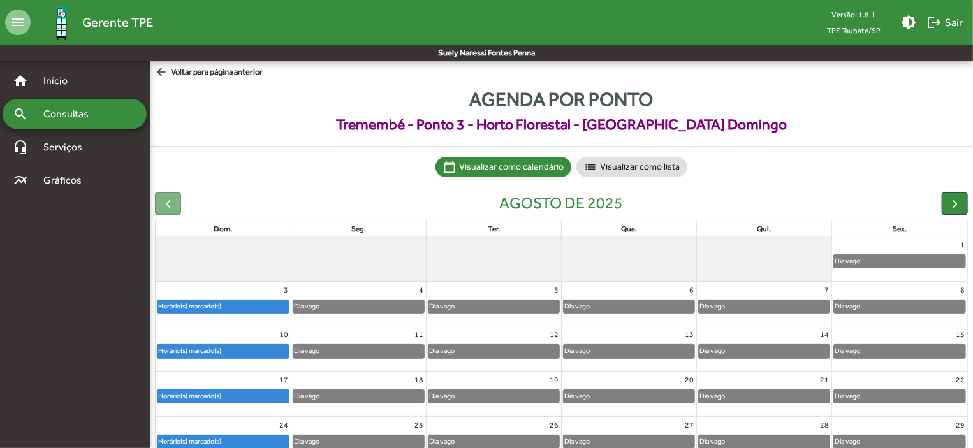
scroll to position [79, 0]
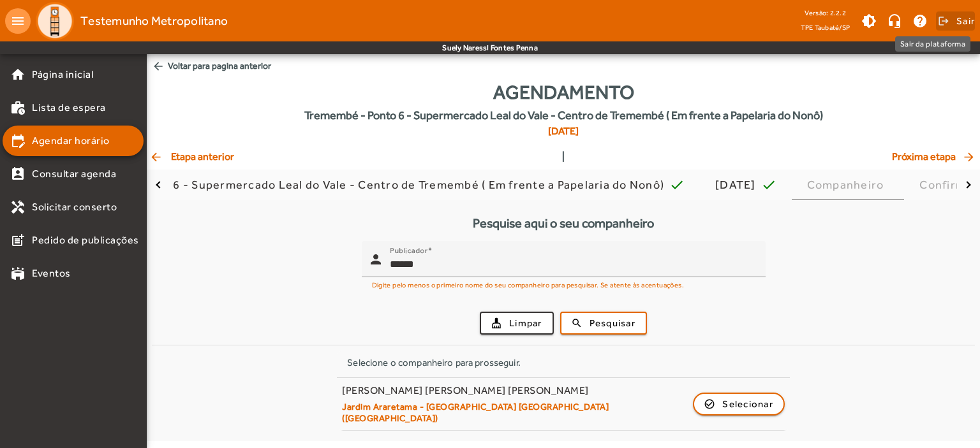
click at [971, 14] on span "Sair" at bounding box center [965, 21] width 18 height 20
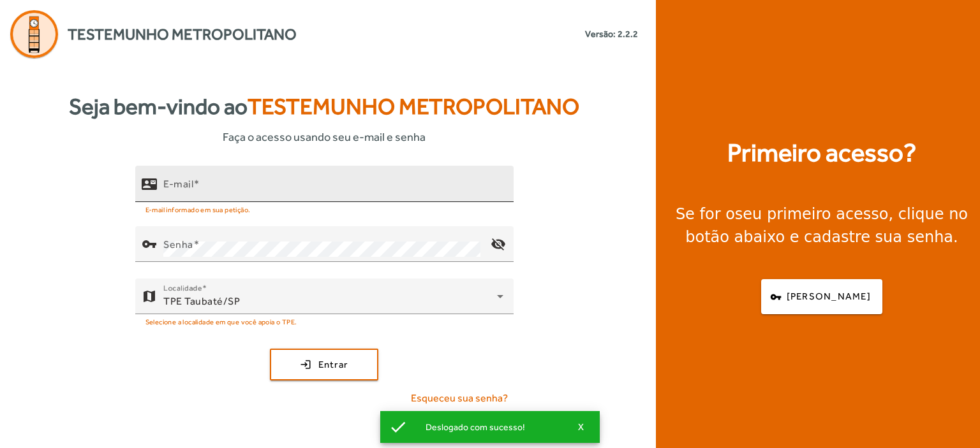
click at [184, 189] on mat-label "E-mail" at bounding box center [178, 184] width 30 height 12
click at [184, 189] on input "E-mail" at bounding box center [333, 189] width 340 height 15
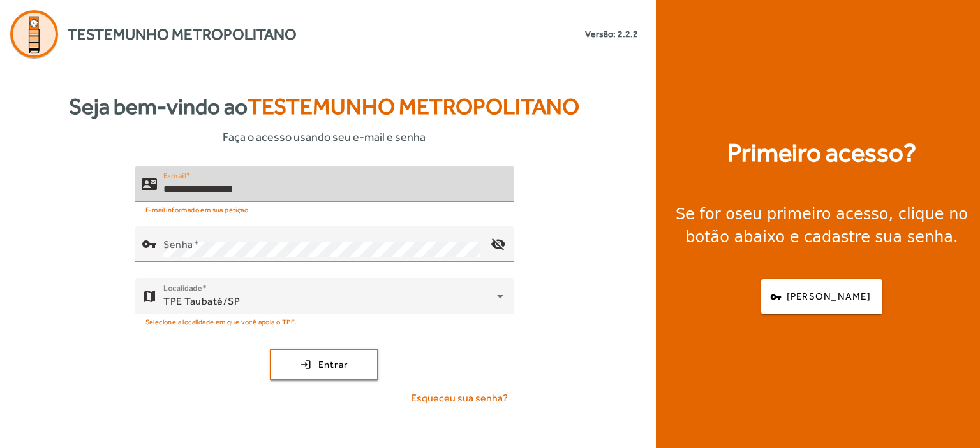
click at [217, 188] on input "**********" at bounding box center [333, 189] width 340 height 15
click at [246, 189] on input "**********" at bounding box center [333, 189] width 340 height 15
type input "**********"
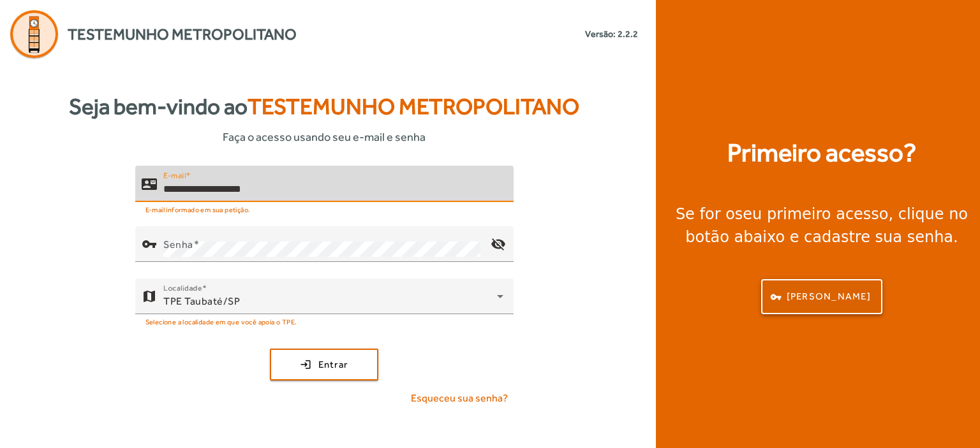
click at [806, 297] on span "[PERSON_NAME]" at bounding box center [828, 297] width 84 height 15
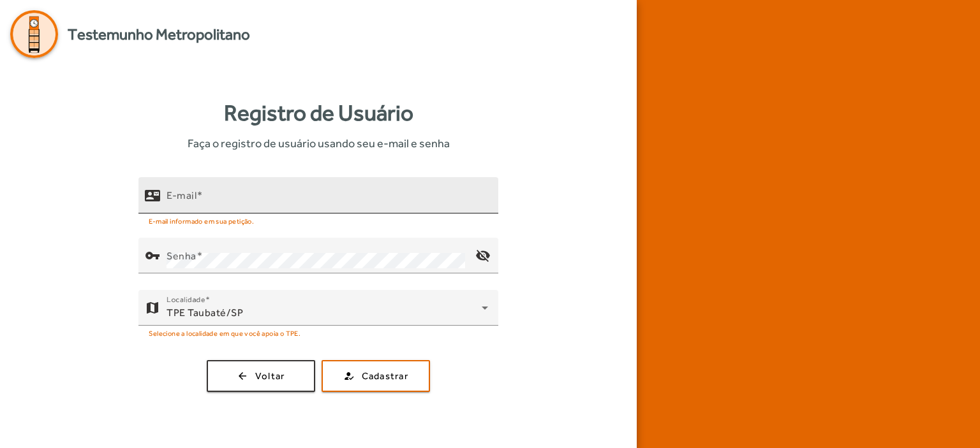
click at [190, 193] on mat-label "E-mail" at bounding box center [181, 195] width 30 height 12
click at [190, 193] on input "E-mail" at bounding box center [326, 200] width 321 height 15
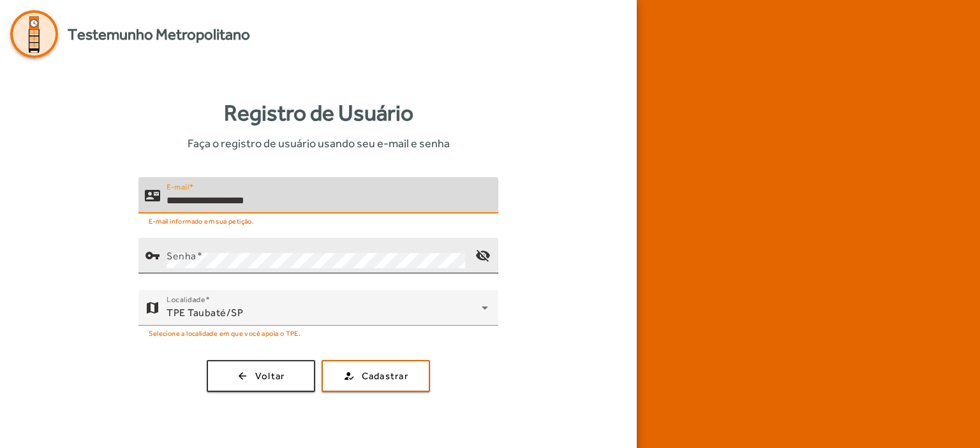
type input "**********"
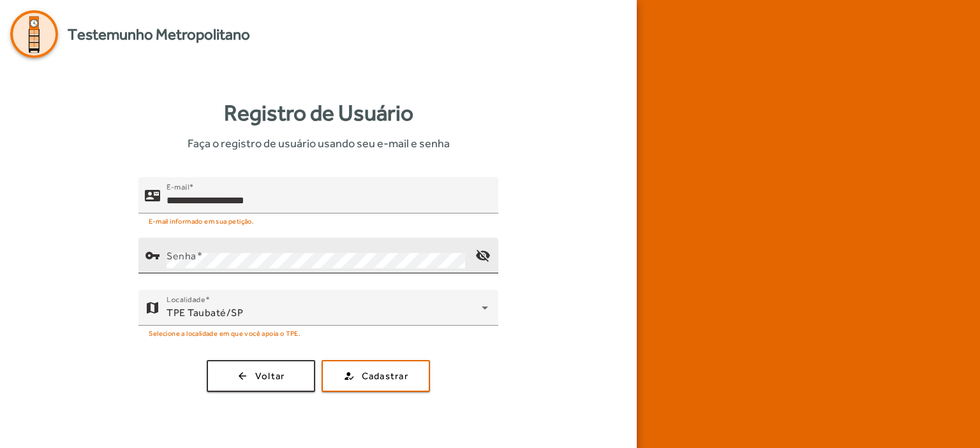
click at [173, 256] on mat-label "Senha" at bounding box center [181, 256] width 30 height 12
click at [481, 252] on mat-icon "visibility_off" at bounding box center [482, 255] width 31 height 31
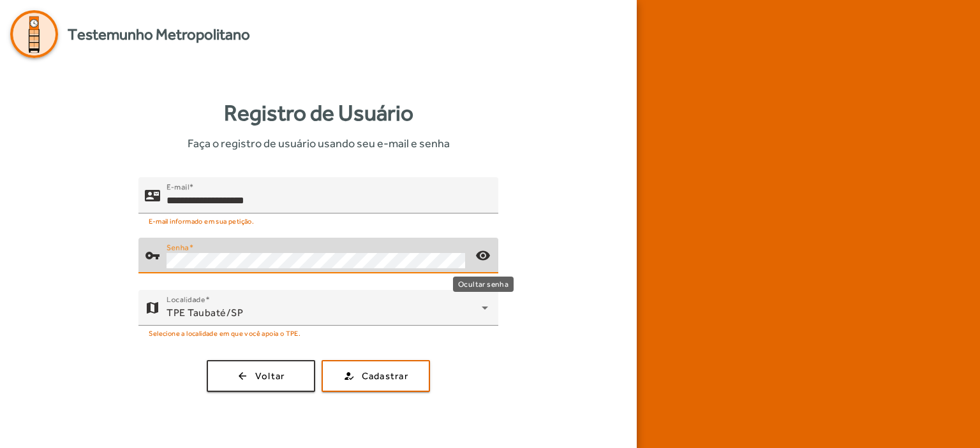
click at [481, 252] on mat-icon "visibility" at bounding box center [482, 255] width 31 height 31
click at [381, 378] on span "Cadastrar" at bounding box center [385, 376] width 47 height 15
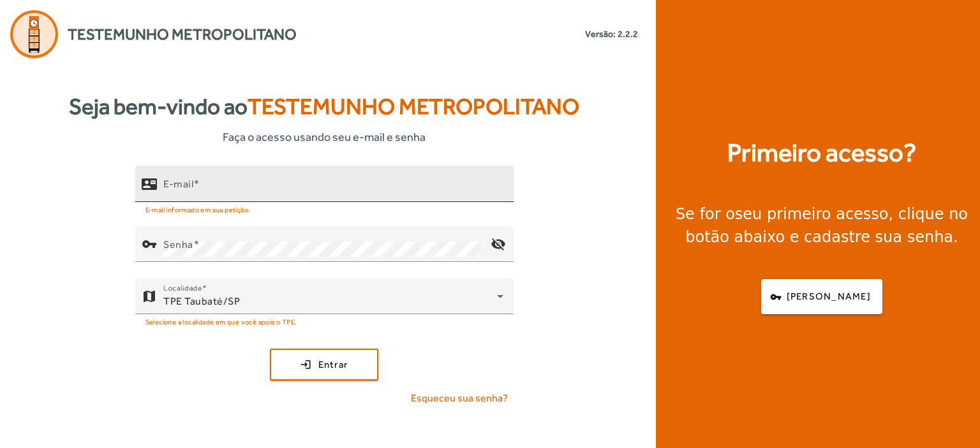
click at [166, 189] on mat-label "E-mail" at bounding box center [178, 184] width 30 height 12
click at [166, 189] on input "E-mail" at bounding box center [333, 189] width 340 height 15
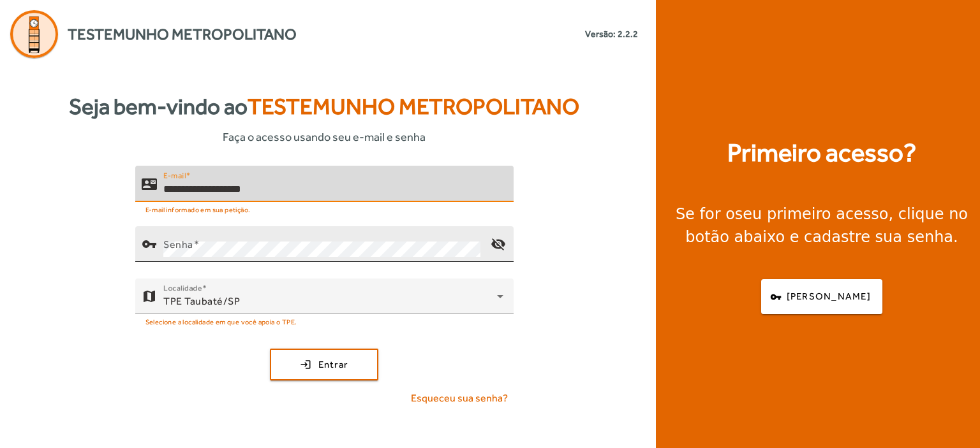
type input "**********"
click at [168, 235] on div "Senha" at bounding box center [321, 244] width 317 height 36
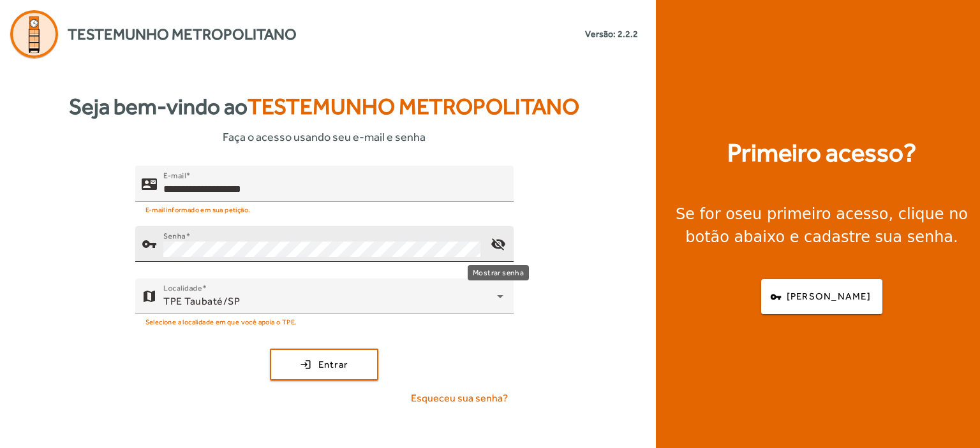
click at [494, 244] on mat-icon "visibility_off" at bounding box center [497, 244] width 31 height 31
click at [494, 244] on mat-icon "visibility" at bounding box center [497, 244] width 31 height 31
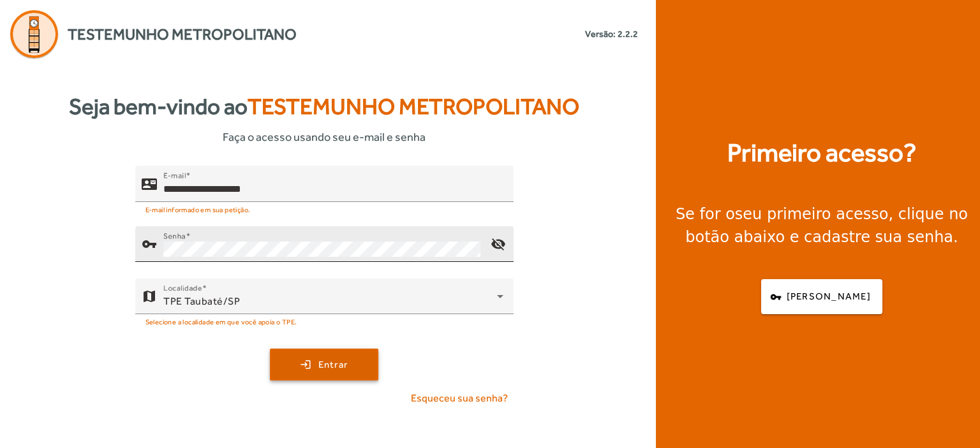
click at [339, 354] on span "submit" at bounding box center [324, 364] width 106 height 31
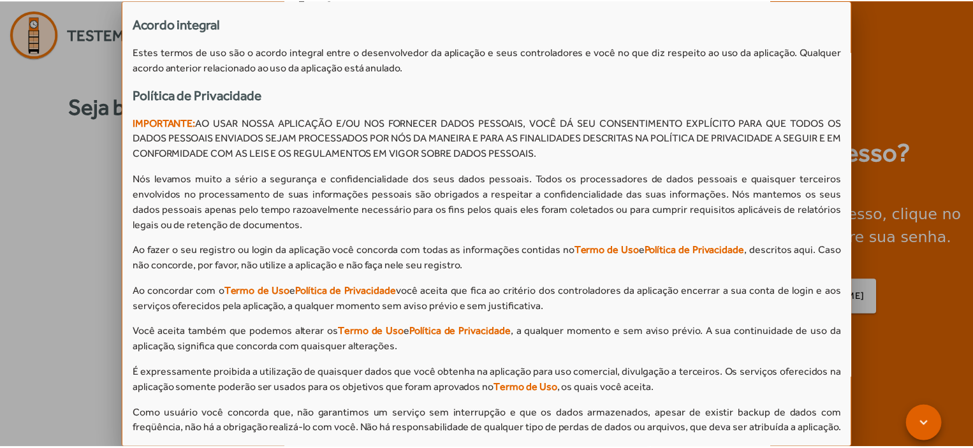
scroll to position [1153, 0]
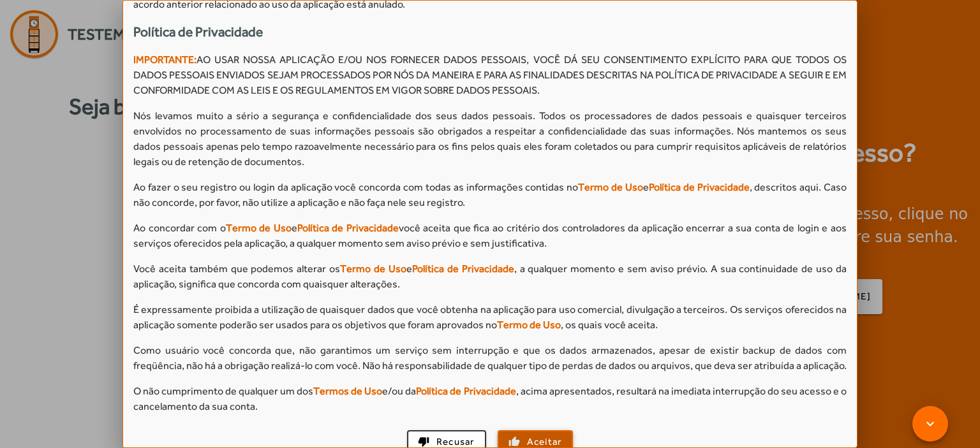
click at [541, 435] on span "Aceitar" at bounding box center [544, 442] width 35 height 15
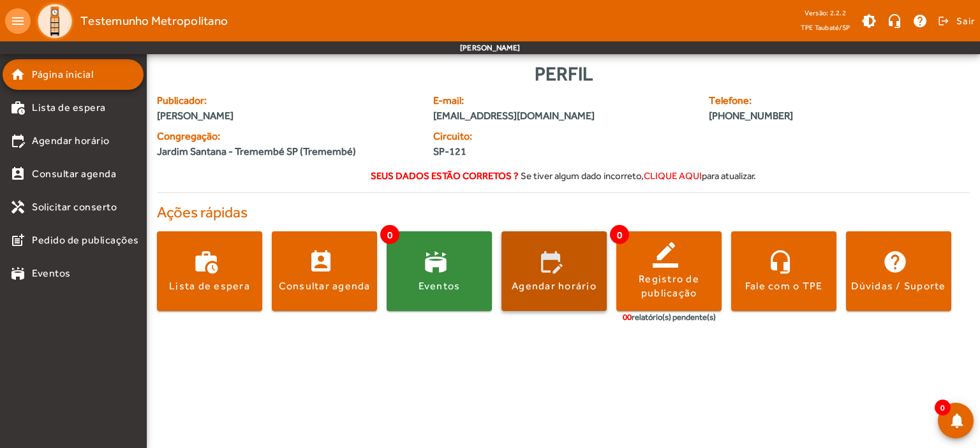
click at [535, 288] on div "Agendar horário" at bounding box center [553, 286] width 85 height 14
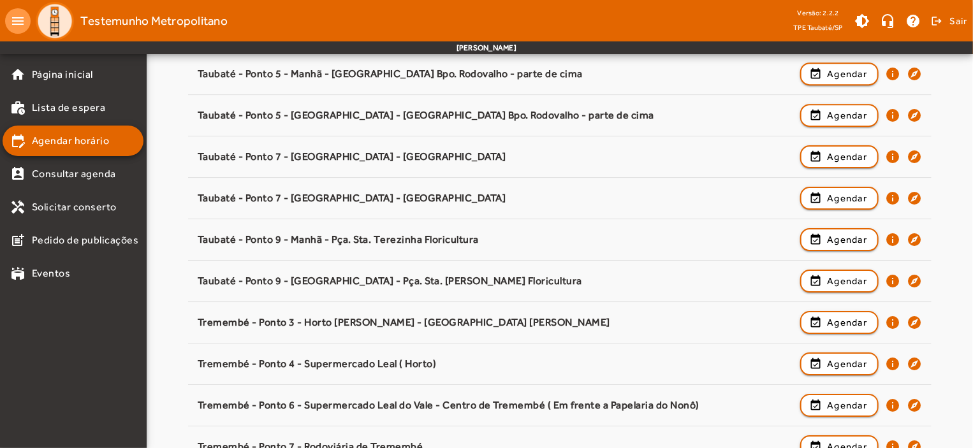
scroll to position [1997, 0]
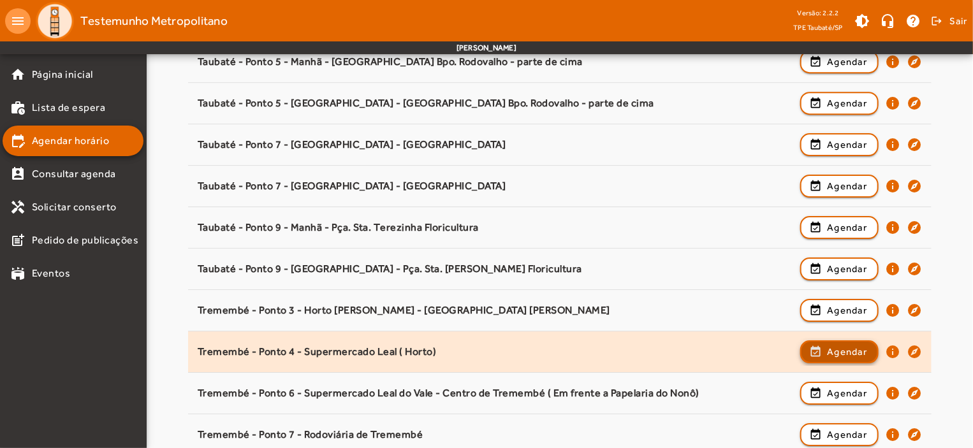
click at [835, 344] on span "Agendar" at bounding box center [847, 351] width 40 height 15
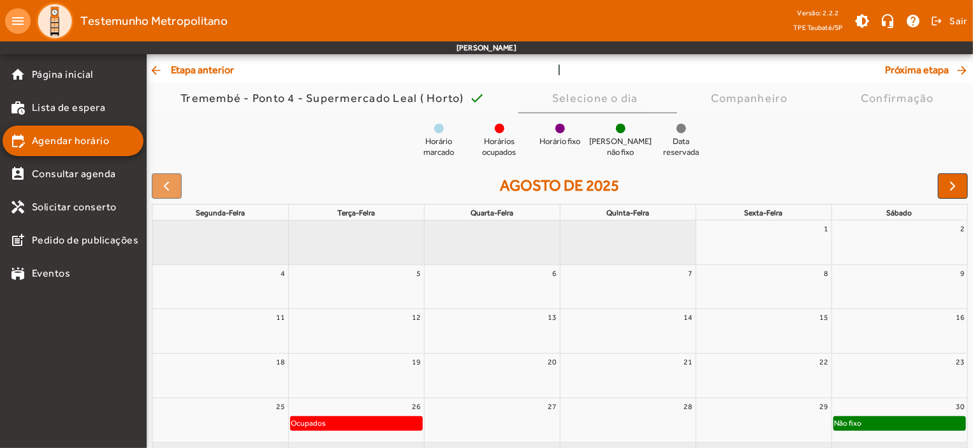
scroll to position [116, 0]
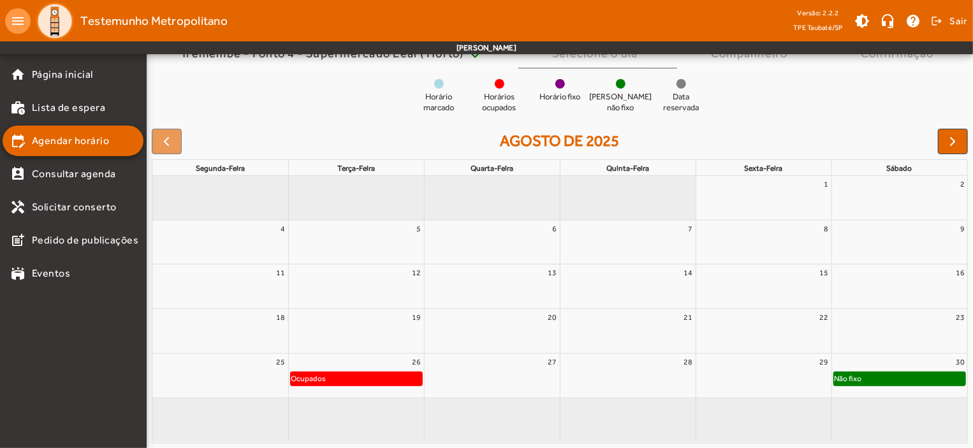
click at [929, 378] on div "Não fixo" at bounding box center [900, 378] width 132 height 13
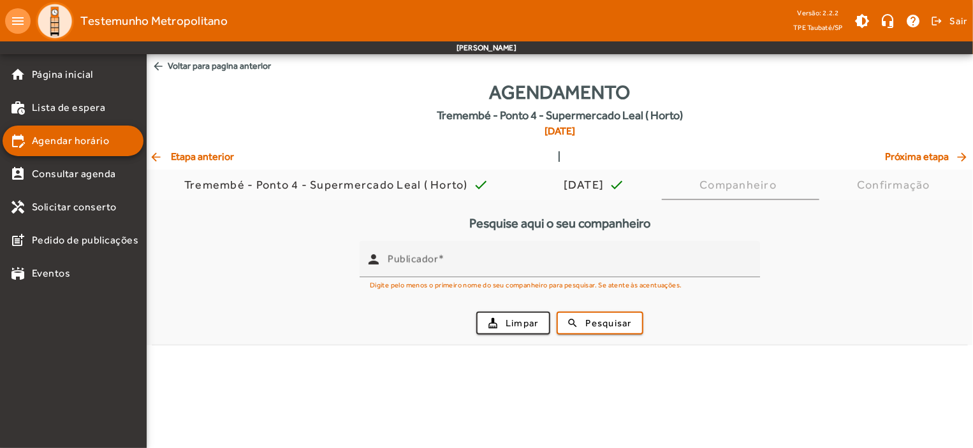
scroll to position [0, 0]
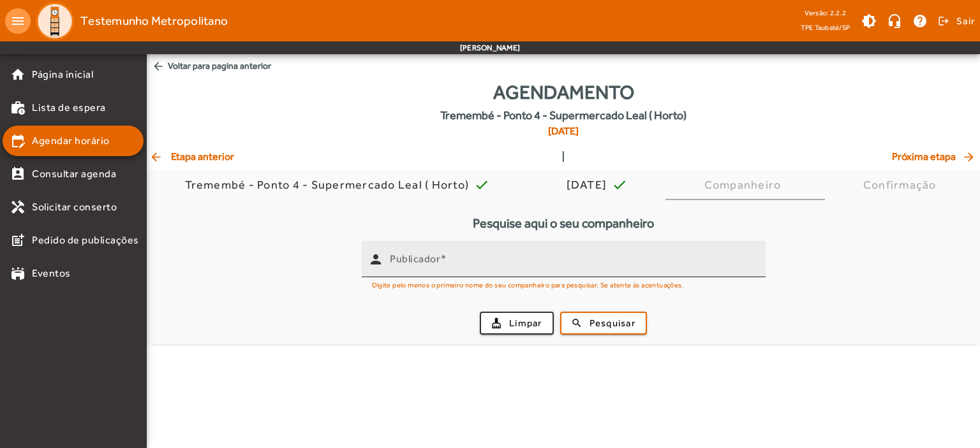
click at [398, 257] on mat-label "Publicador" at bounding box center [415, 259] width 50 height 12
click at [398, 257] on input "Publicador" at bounding box center [572, 264] width 365 height 15
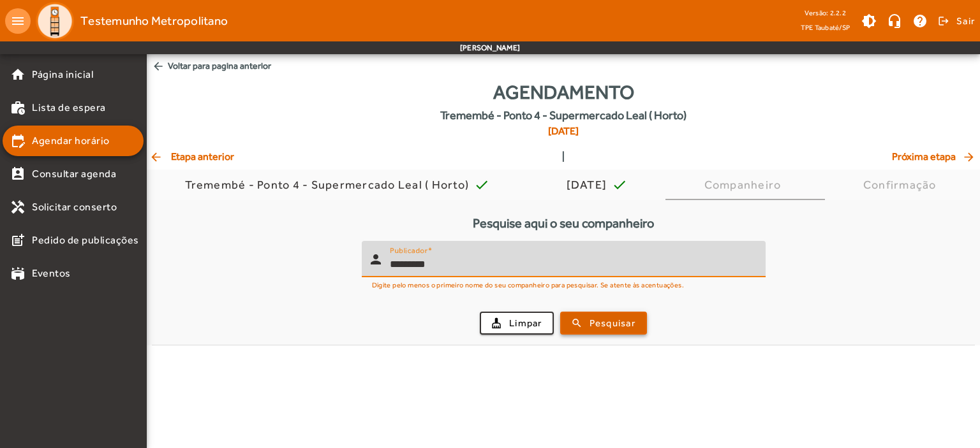
type input "*********"
click at [622, 325] on span "Pesquisar" at bounding box center [612, 323] width 46 height 15
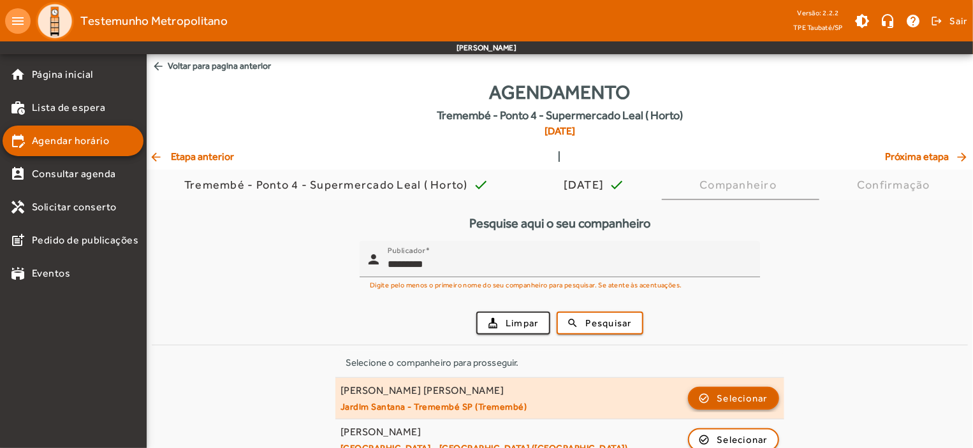
click at [751, 395] on span "Selecionar" at bounding box center [742, 398] width 51 height 15
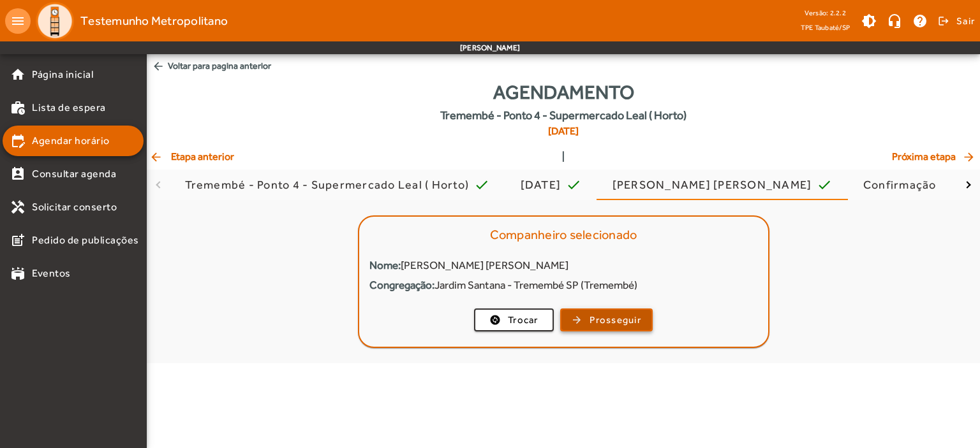
click at [611, 321] on span "Prosseguir" at bounding box center [615, 320] width 52 height 15
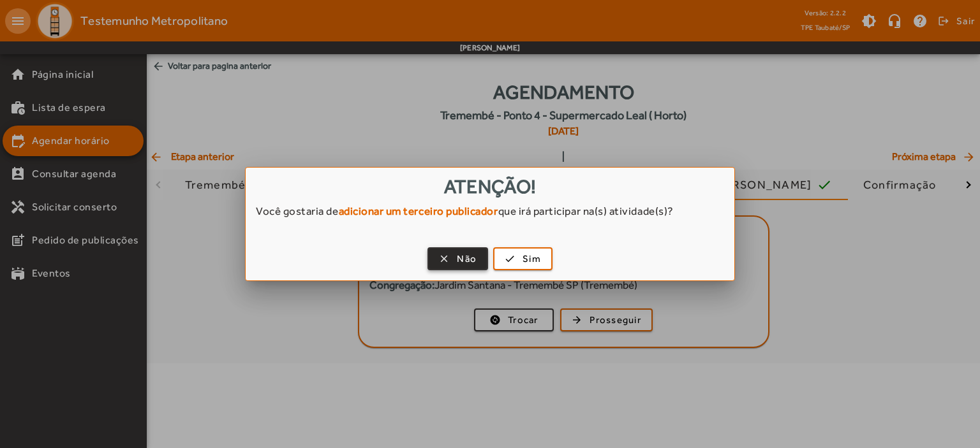
click at [467, 254] on span "Não" at bounding box center [467, 259] width 20 height 15
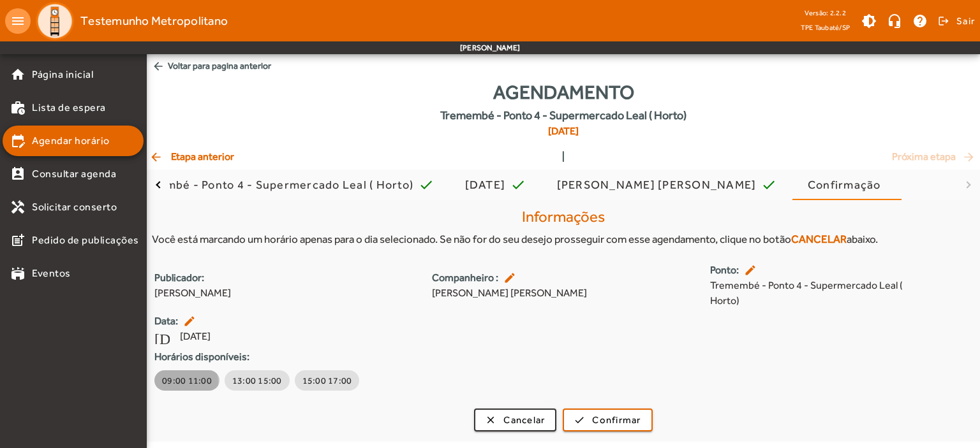
click at [179, 383] on span "09:00 11:00" at bounding box center [187, 380] width 50 height 13
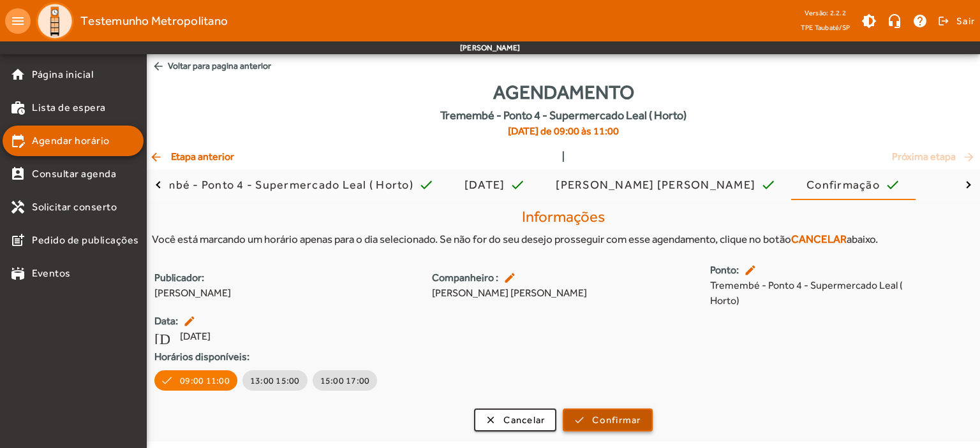
click at [594, 418] on span "Confirmar" at bounding box center [616, 420] width 48 height 15
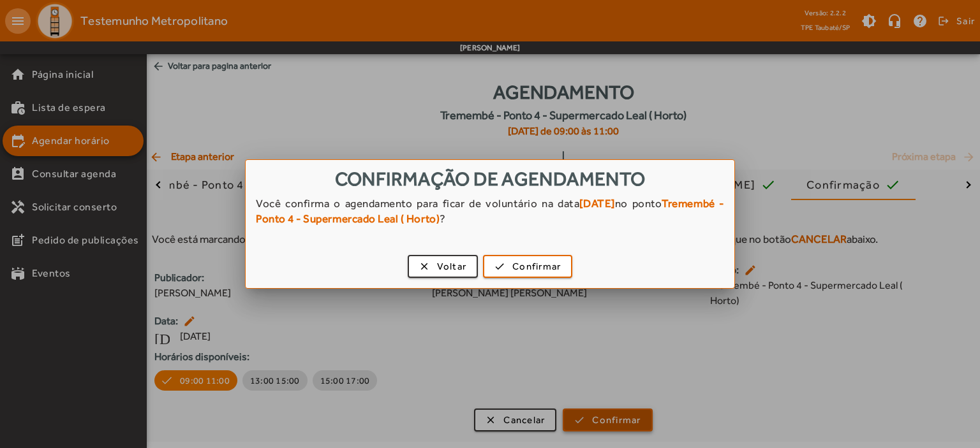
click at [594, 418] on div at bounding box center [490, 224] width 980 height 448
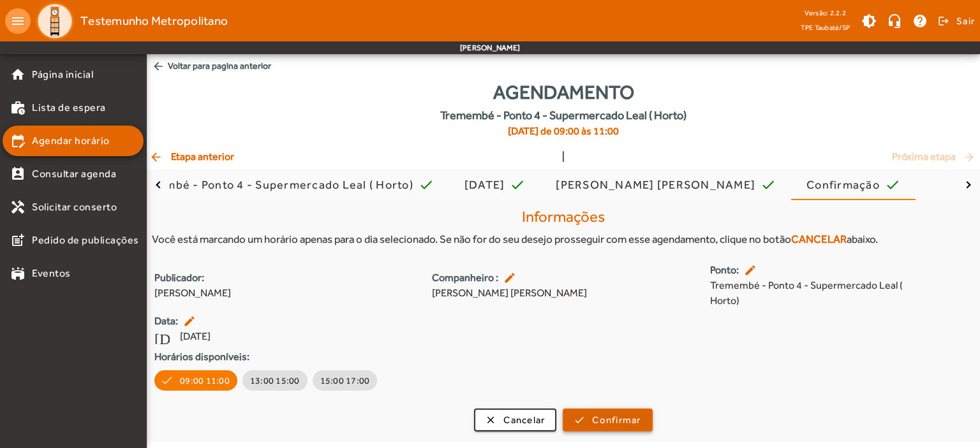
click at [617, 415] on span "Confirmar" at bounding box center [616, 420] width 48 height 15
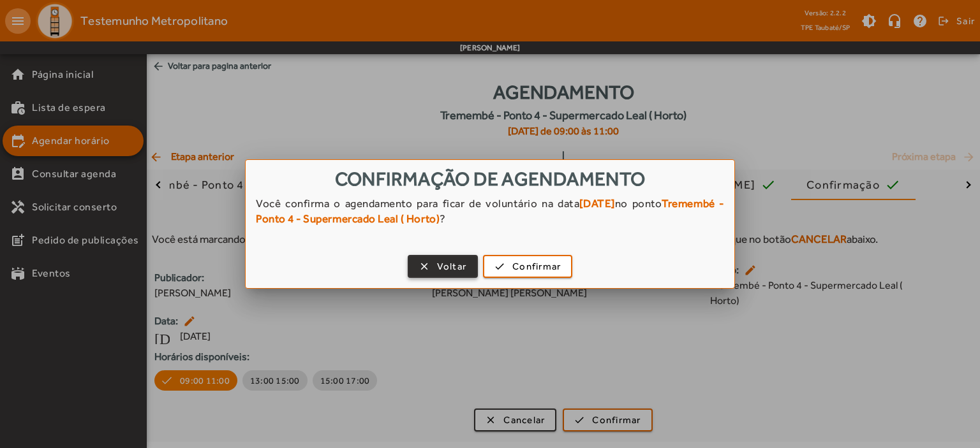
click at [460, 273] on span "Voltar" at bounding box center [452, 267] width 30 height 15
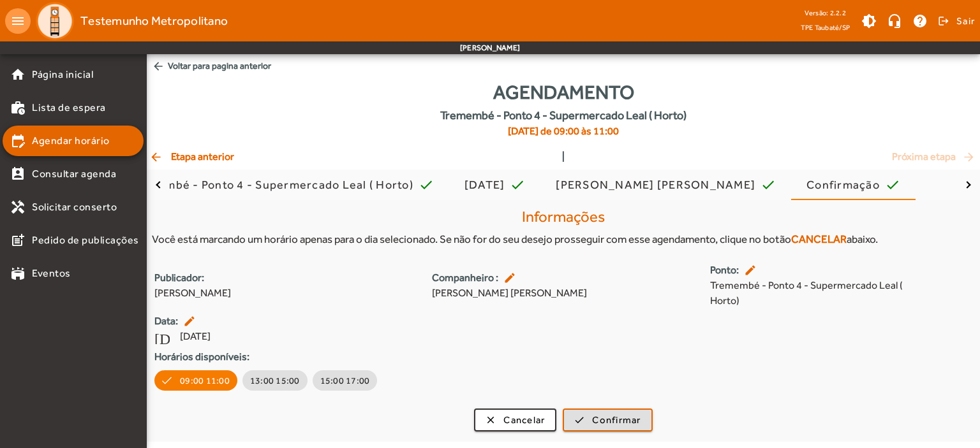
click at [157, 64] on mat-icon "arrow_back" at bounding box center [158, 66] width 13 height 13
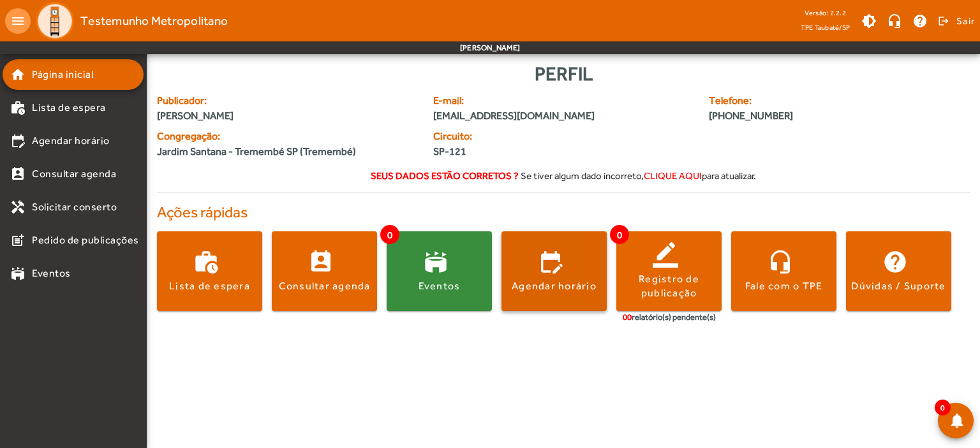
click at [579, 277] on span at bounding box center [553, 271] width 105 height 31
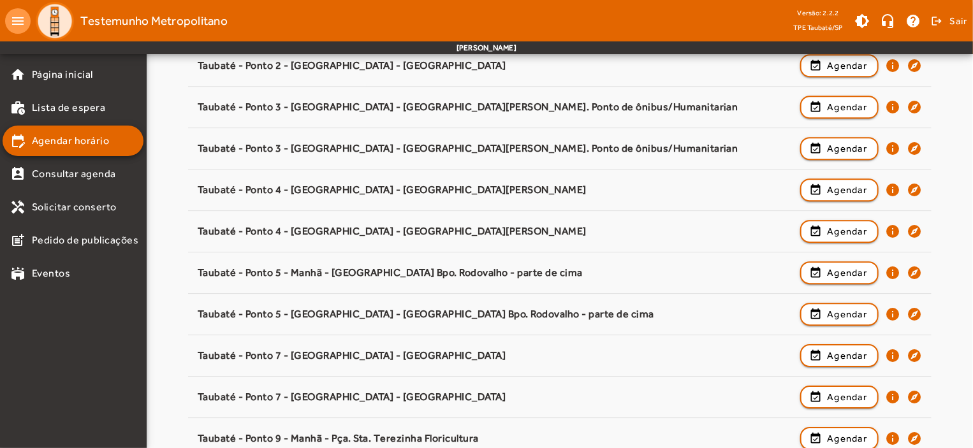
scroll to position [1997, 0]
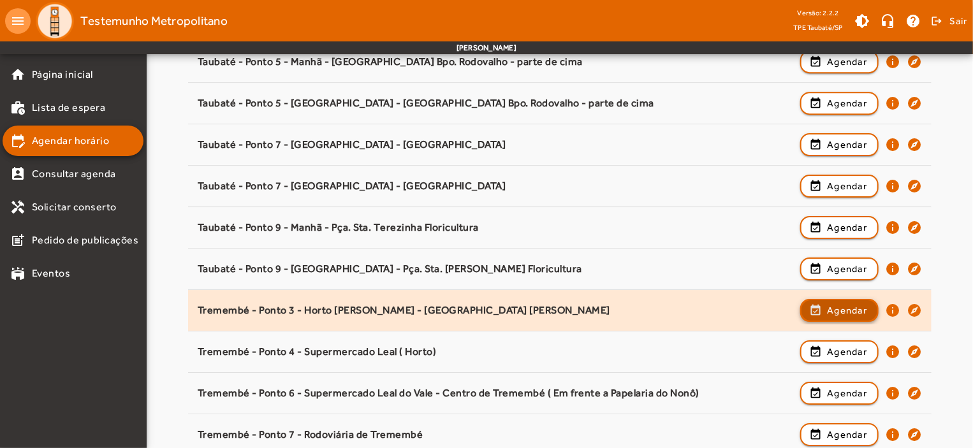
click at [841, 304] on span "Agendar" at bounding box center [847, 310] width 40 height 15
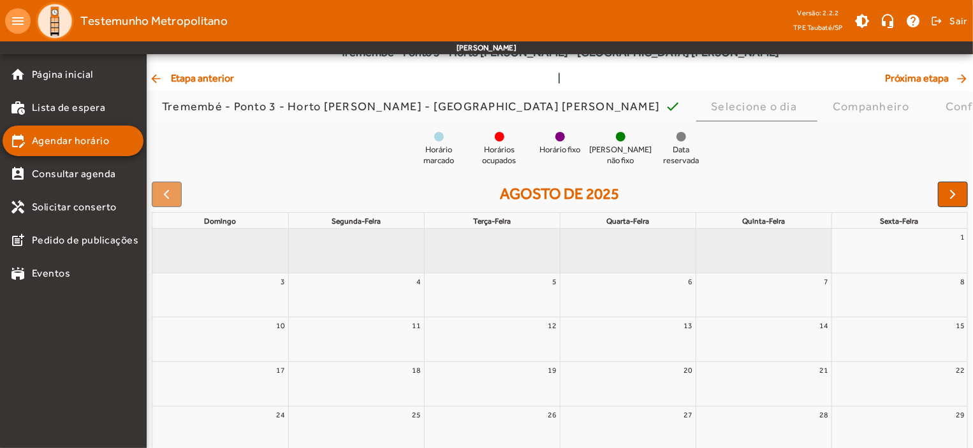
scroll to position [116, 0]
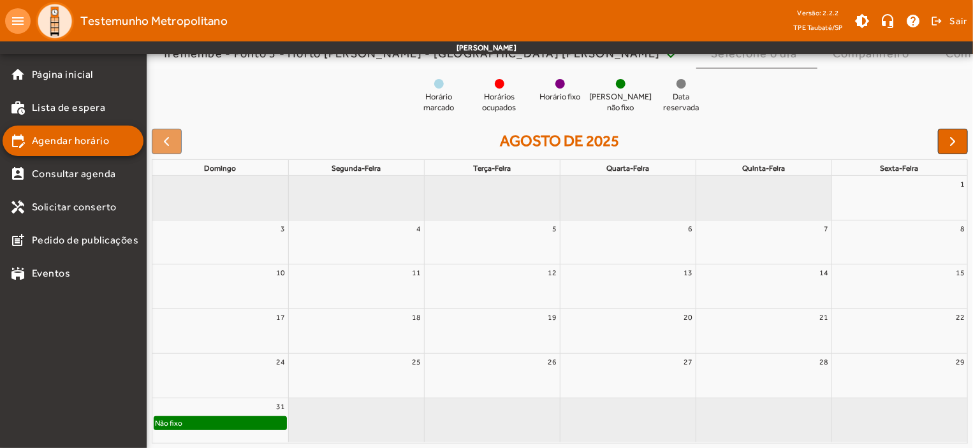
click at [216, 421] on div "Não fixo" at bounding box center [220, 423] width 132 height 13
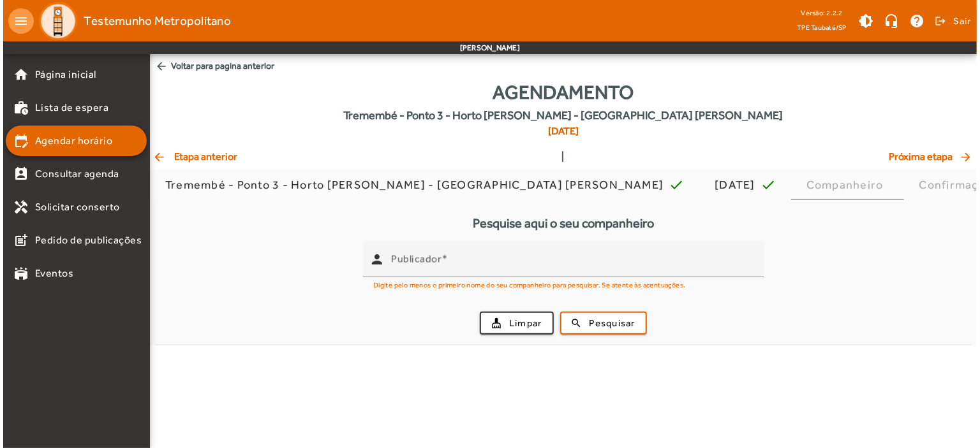
scroll to position [0, 0]
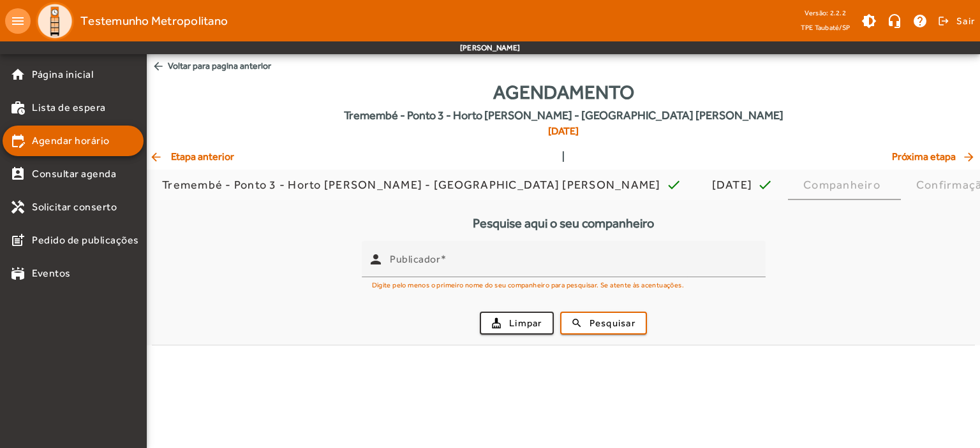
click at [216, 421] on body "menu Testemunho Metropolitano Versão: 2.2.2 TPE Taubaté/SP brightness_medium he…" at bounding box center [490, 224] width 980 height 448
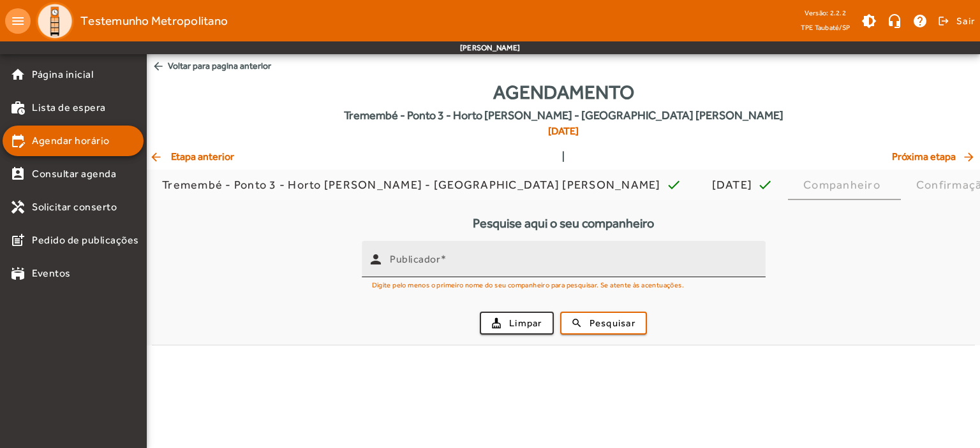
click at [403, 262] on mat-label "Publicador" at bounding box center [415, 259] width 50 height 12
click at [403, 262] on input "Publicador" at bounding box center [572, 264] width 365 height 15
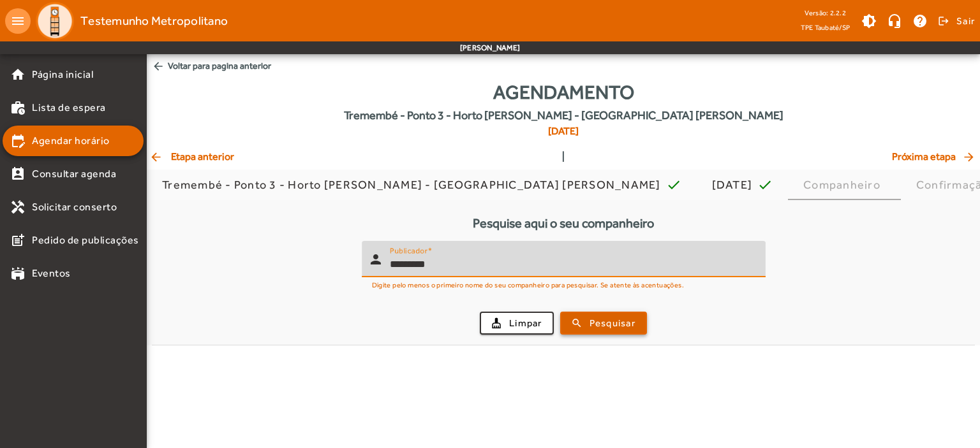
type input "*********"
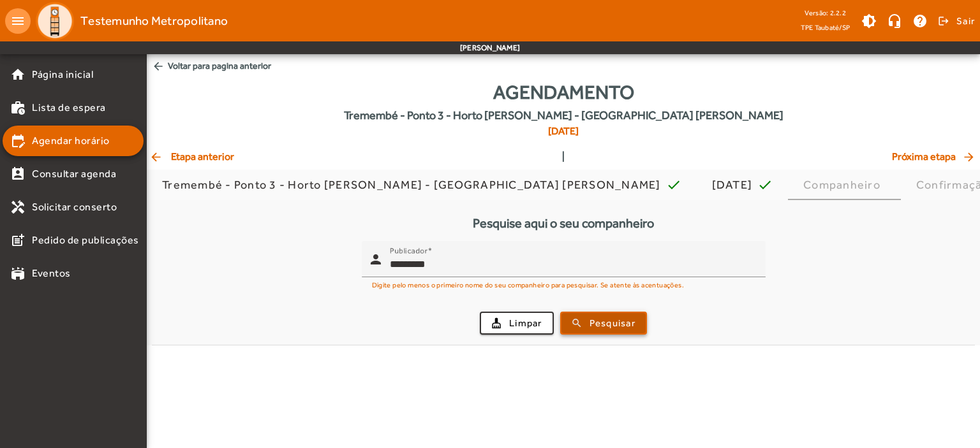
click at [594, 320] on span "Pesquisar" at bounding box center [612, 323] width 46 height 15
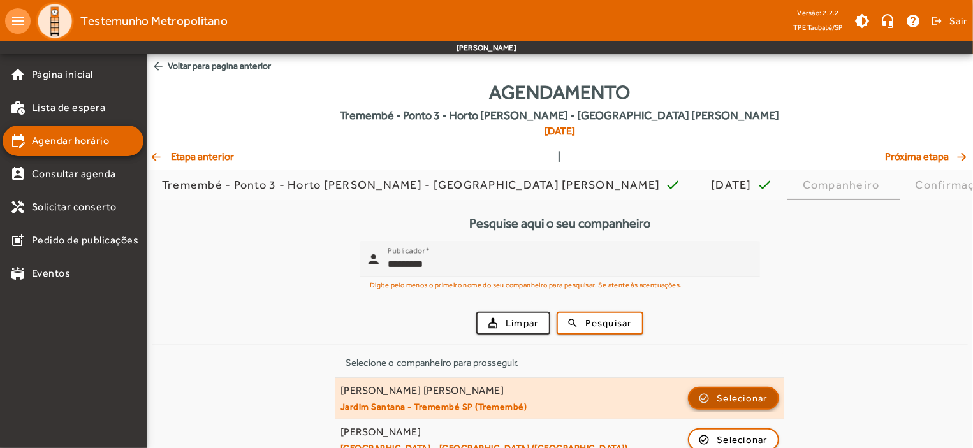
click at [719, 399] on span "Selecionar" at bounding box center [742, 398] width 51 height 15
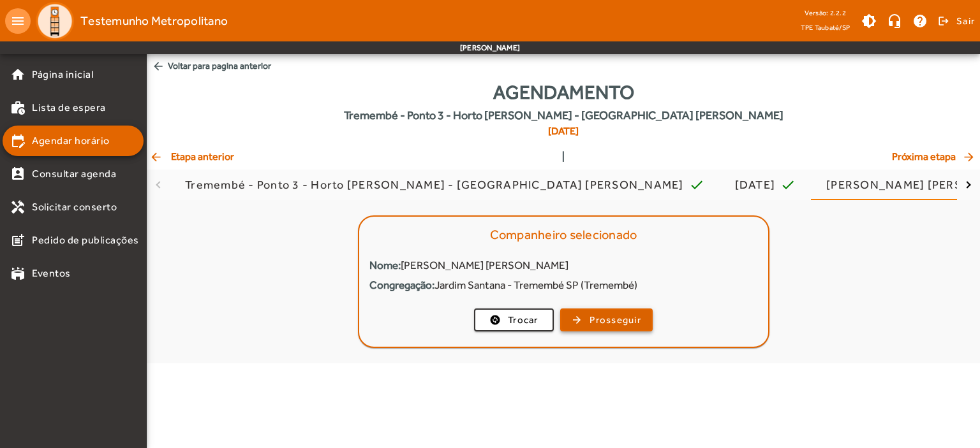
click at [625, 318] on span "Prosseguir" at bounding box center [615, 320] width 52 height 15
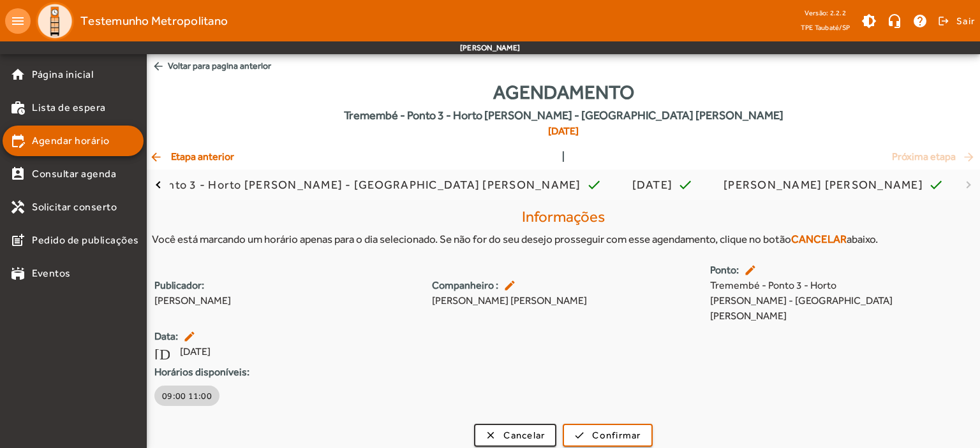
click at [186, 390] on span "09:00 11:00" at bounding box center [187, 396] width 50 height 13
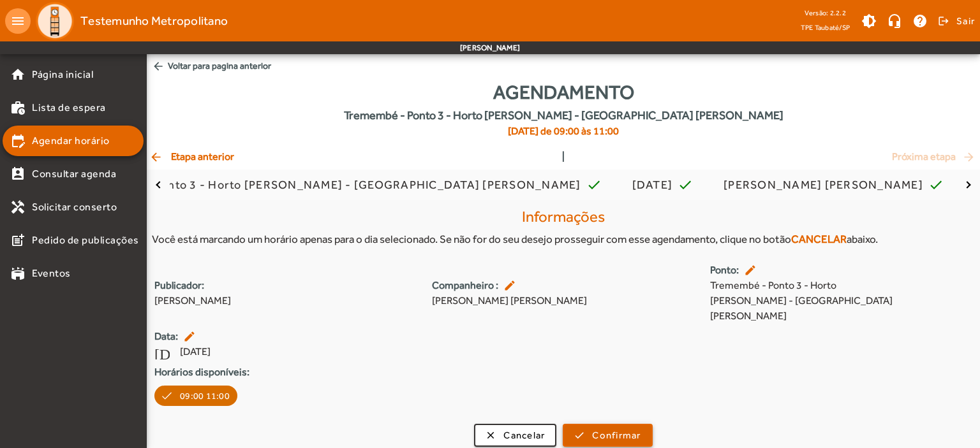
click at [612, 429] on span "Confirmar" at bounding box center [616, 436] width 48 height 15
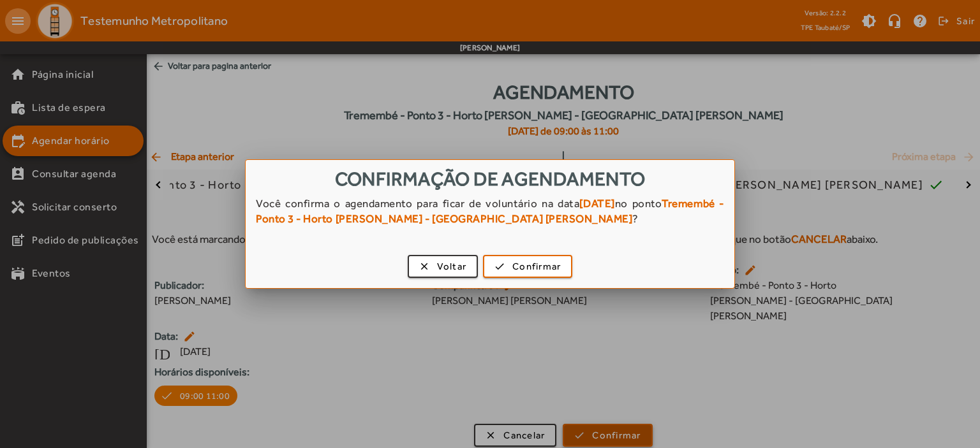
click at [612, 414] on div at bounding box center [490, 224] width 980 height 448
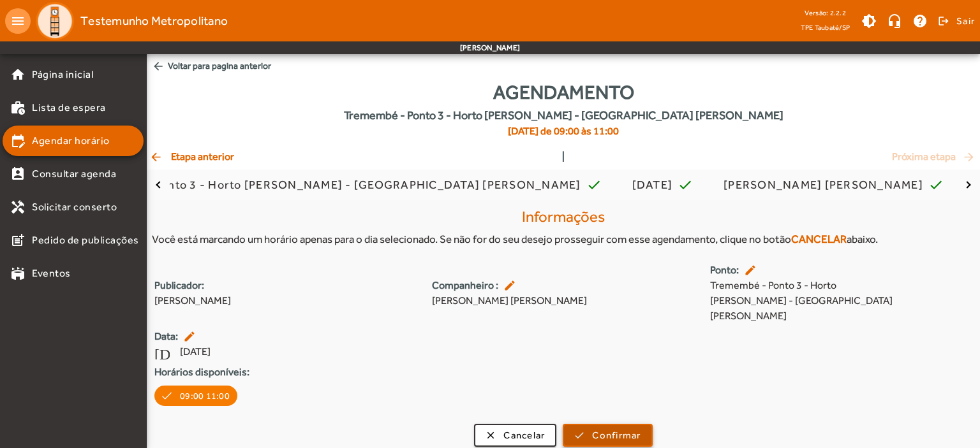
click at [625, 429] on span "Confirmar" at bounding box center [616, 436] width 48 height 15
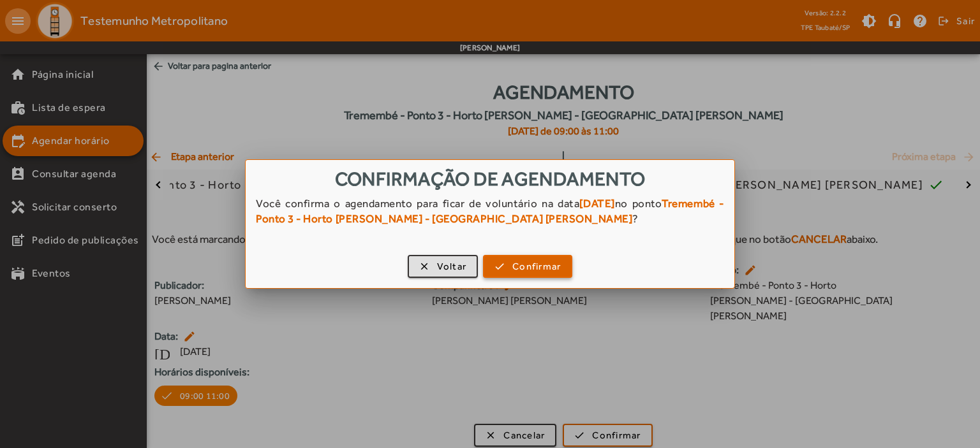
click at [534, 263] on span "Confirmar" at bounding box center [536, 267] width 48 height 15
